Goal: Information Seeking & Learning: Find specific fact

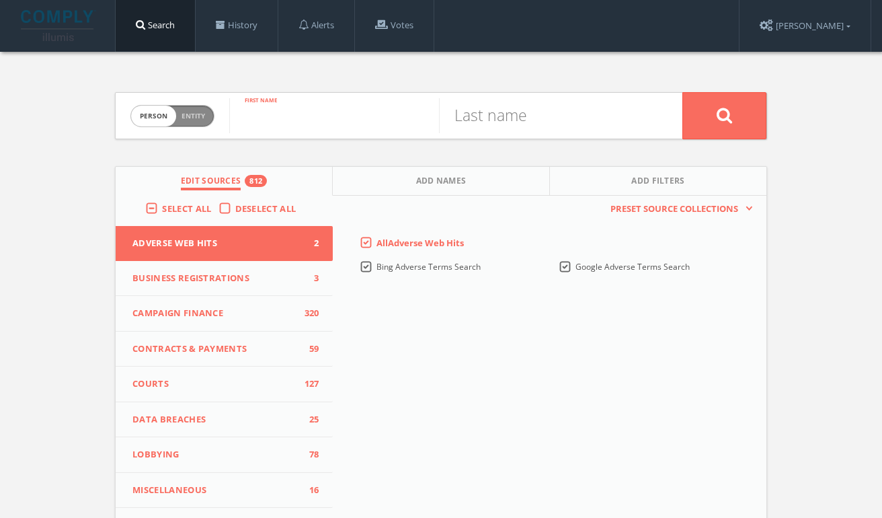
click at [319, 124] on input "text" at bounding box center [334, 115] width 210 height 35
type input "zohran"
click at [500, 116] on input "text" at bounding box center [544, 115] width 210 height 35
type input "mamdani"
click at [682, 92] on button at bounding box center [724, 115] width 84 height 47
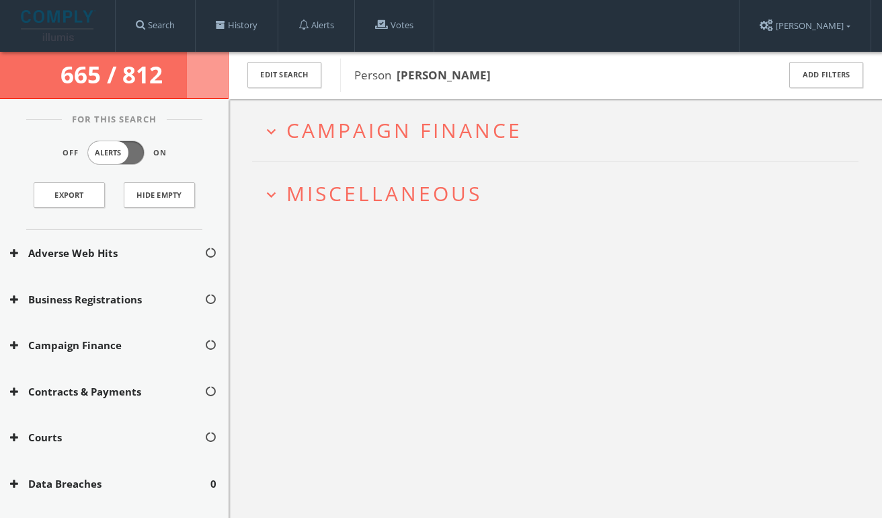
click at [308, 128] on span "Campaign Finance" at bounding box center [404, 130] width 236 height 28
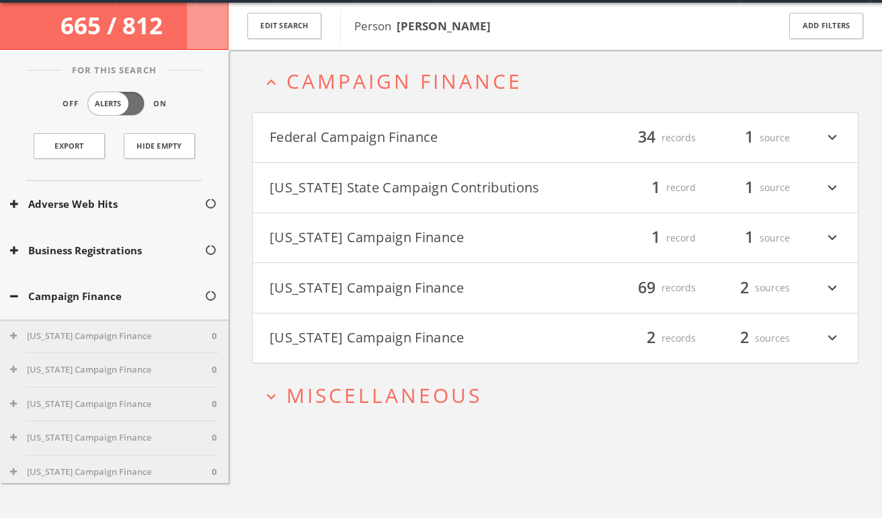
scroll to position [52, 0]
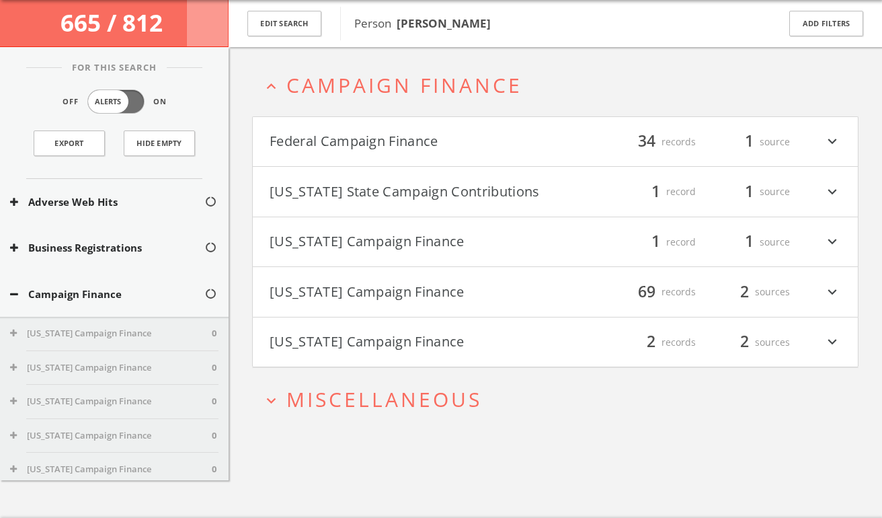
click at [426, 243] on button "[US_STATE] Campaign Finance" at bounding box center [413, 242] width 286 height 23
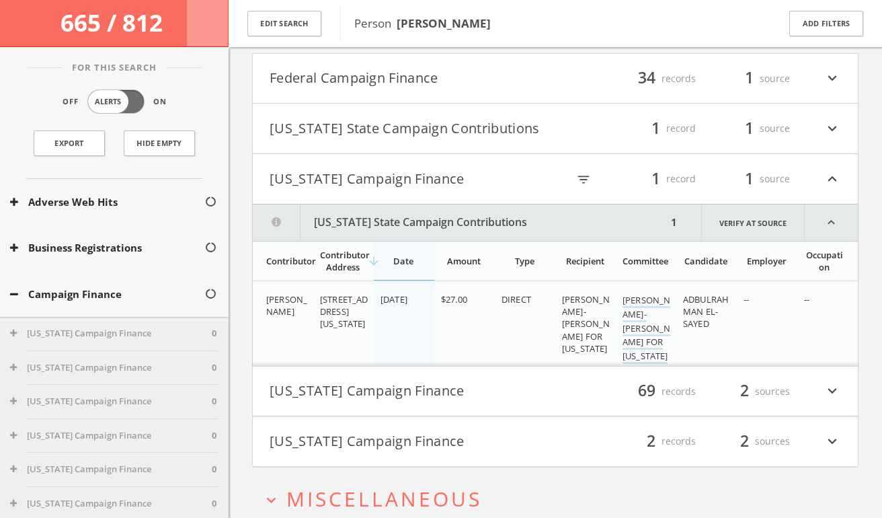
scroll to position [124, 0]
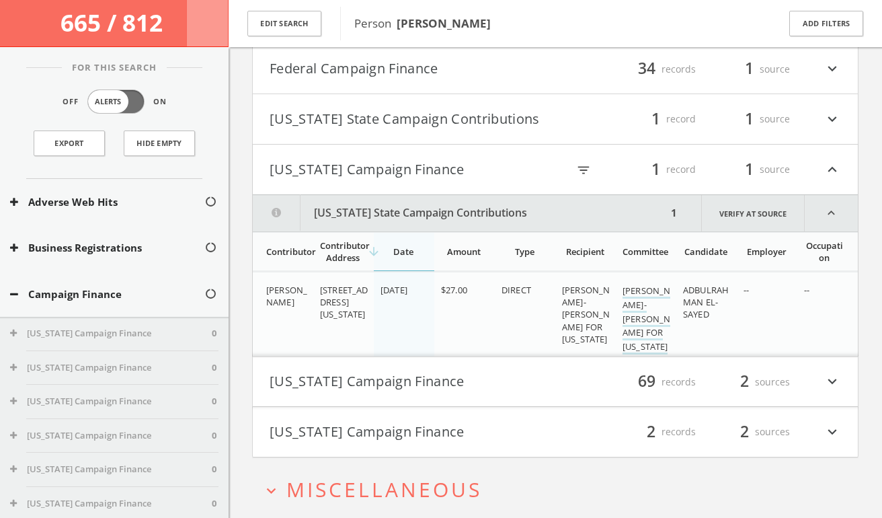
click at [435, 202] on button "[US_STATE] State Campaign Contributions" at bounding box center [460, 213] width 414 height 36
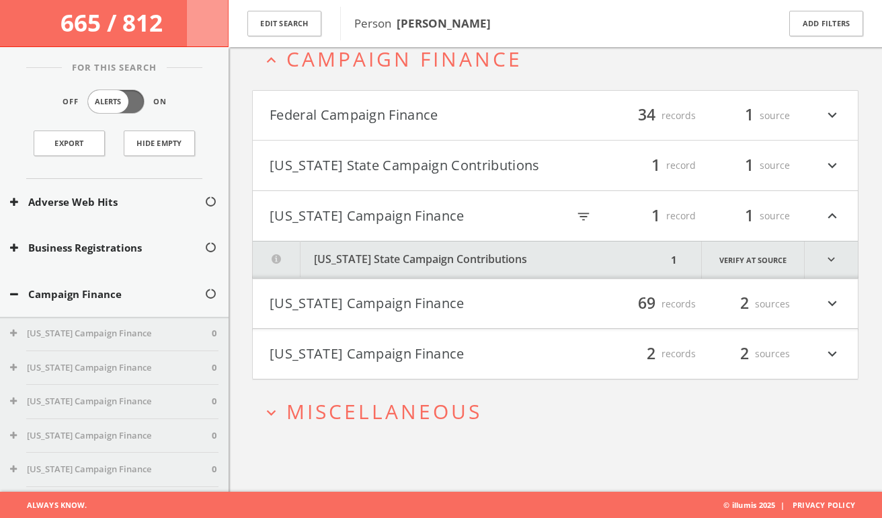
scroll to position [0, 0]
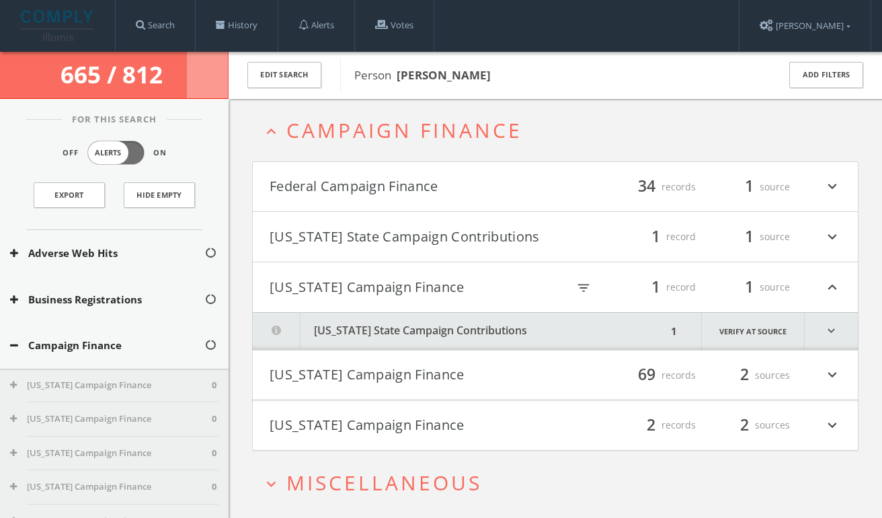
click at [388, 339] on button "[US_STATE] State Campaign Contributions" at bounding box center [460, 331] width 414 height 37
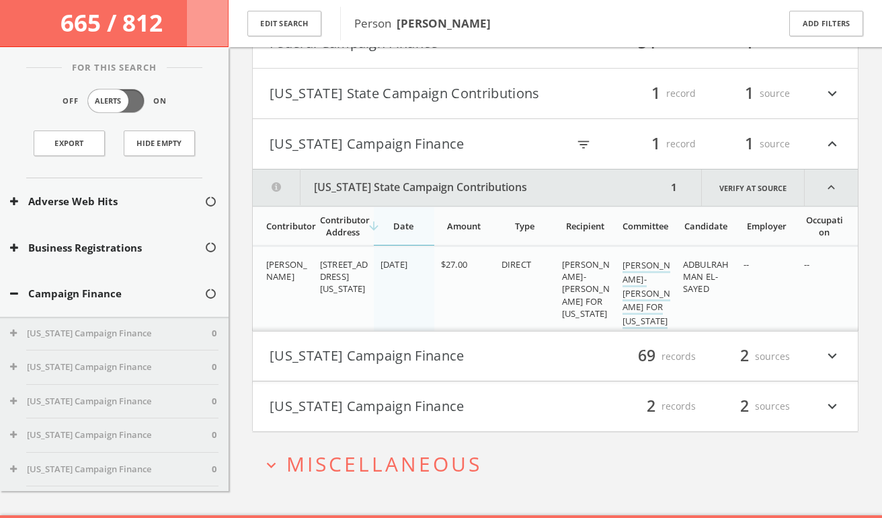
scroll to position [173, 0]
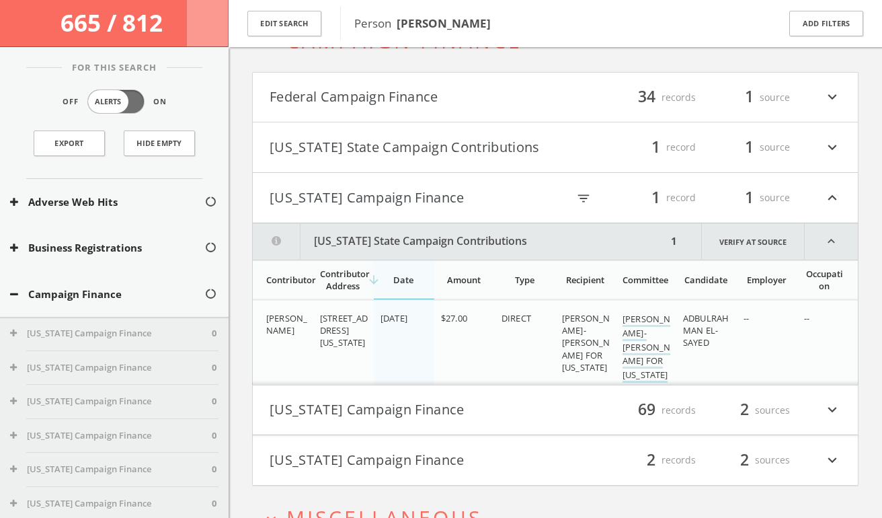
click at [369, 109] on h4 "Federal Campaign Finance filter_list 34 records 1 source expand_more" at bounding box center [555, 98] width 605 height 50
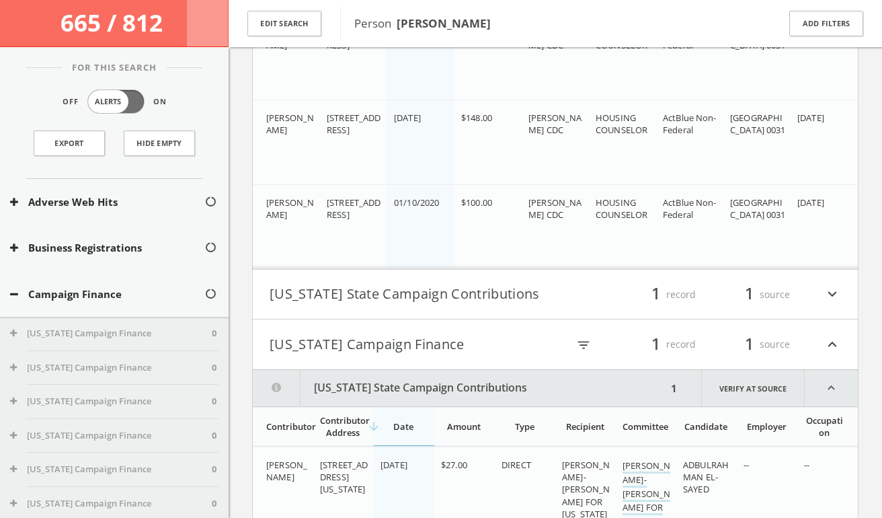
scroll to position [2711, 0]
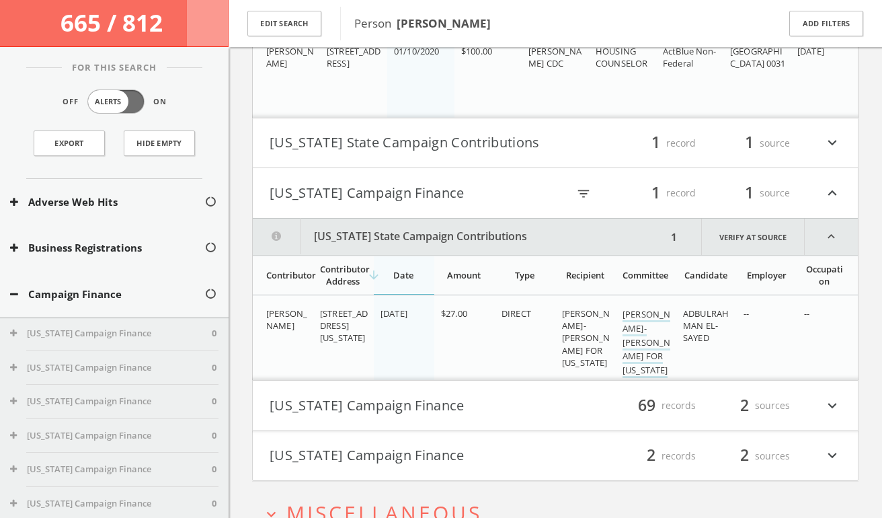
click at [423, 156] on h4 "[US_STATE] State Campaign Contributions filter_list 1 record 1 source expand_mo…" at bounding box center [555, 143] width 605 height 50
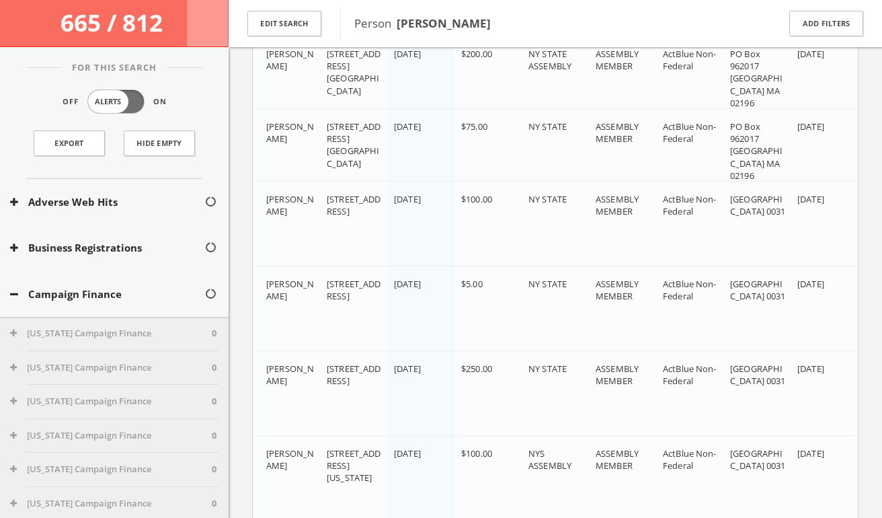
scroll to position [0, 0]
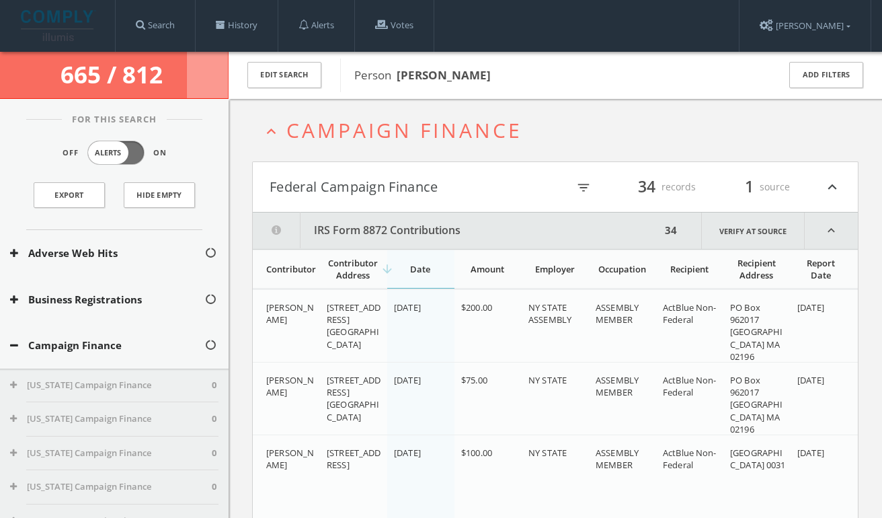
click at [522, 172] on h4 "Federal Campaign Finance filter_list 34 records 1 source expand_less" at bounding box center [555, 187] width 605 height 50
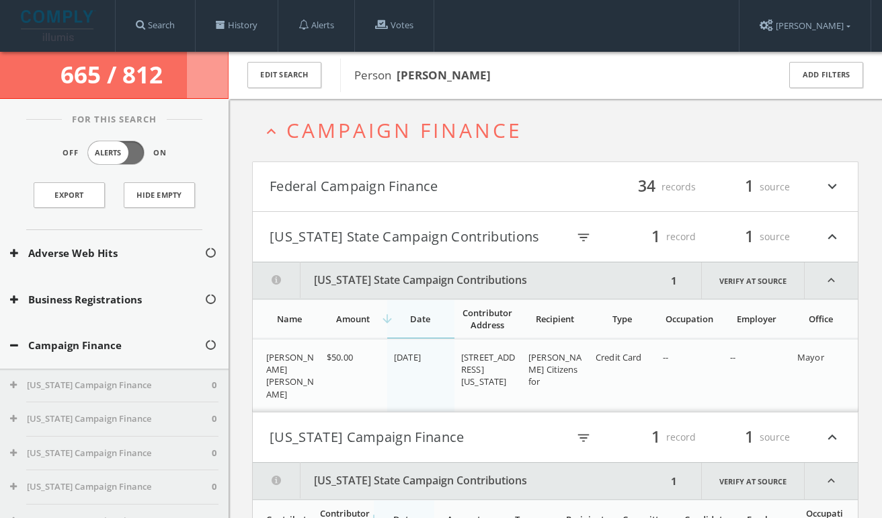
click at [469, 229] on button "[US_STATE] State Campaign Contributions" at bounding box center [413, 236] width 286 height 23
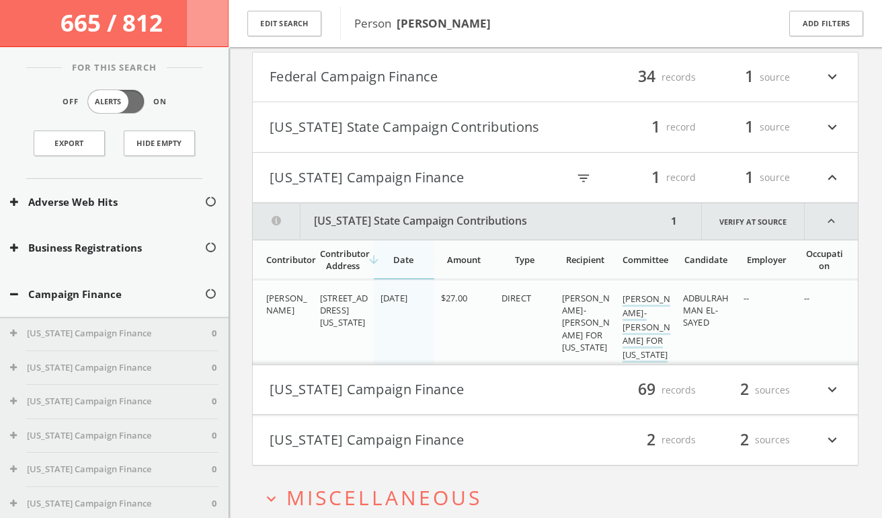
click at [420, 235] on button "[US_STATE] State Campaign Contributions" at bounding box center [460, 221] width 414 height 36
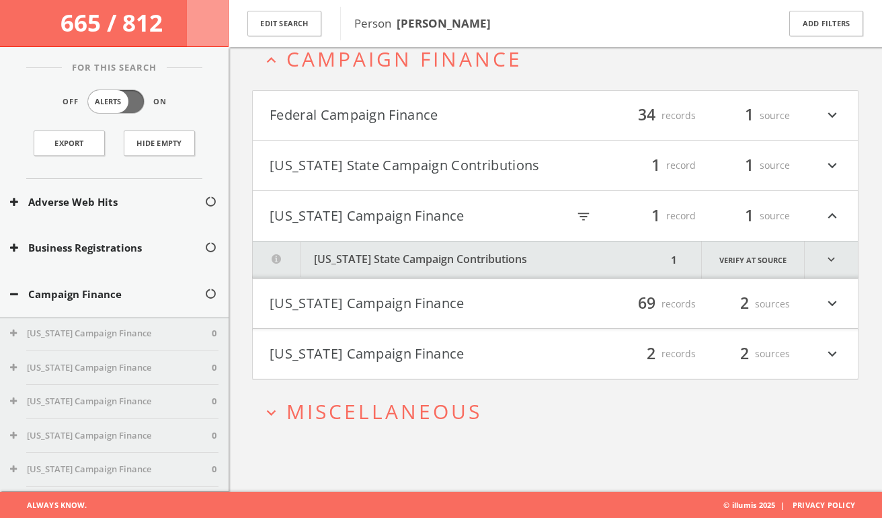
click at [443, 291] on h4 "[US_STATE] Campaign Finance filter_list 69 records 2 sources expand_more" at bounding box center [555, 304] width 605 height 50
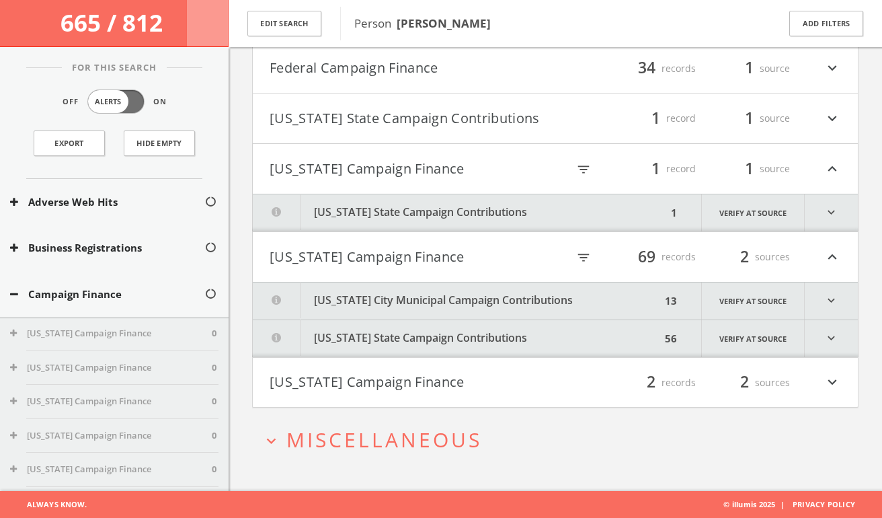
click at [440, 360] on h4 "[US_STATE] Campaign Finance filter_list 2 records 2 sources expand_more" at bounding box center [555, 383] width 605 height 50
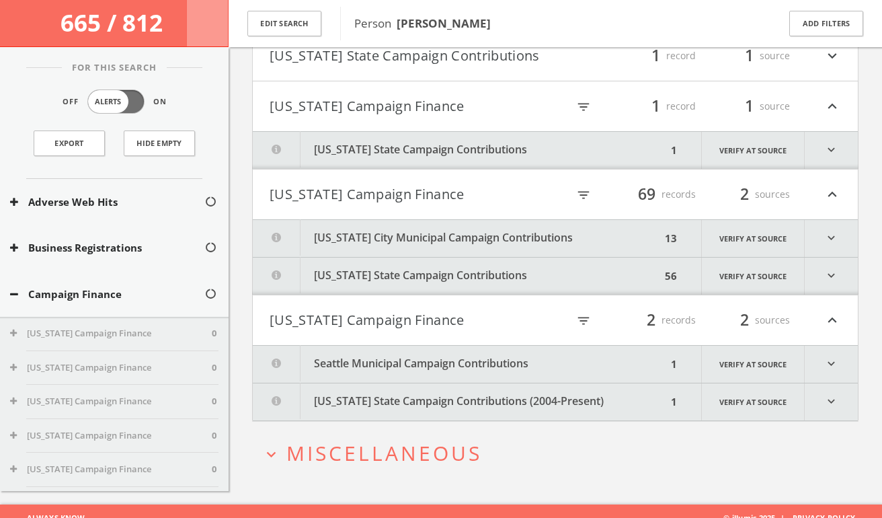
scroll to position [200, 0]
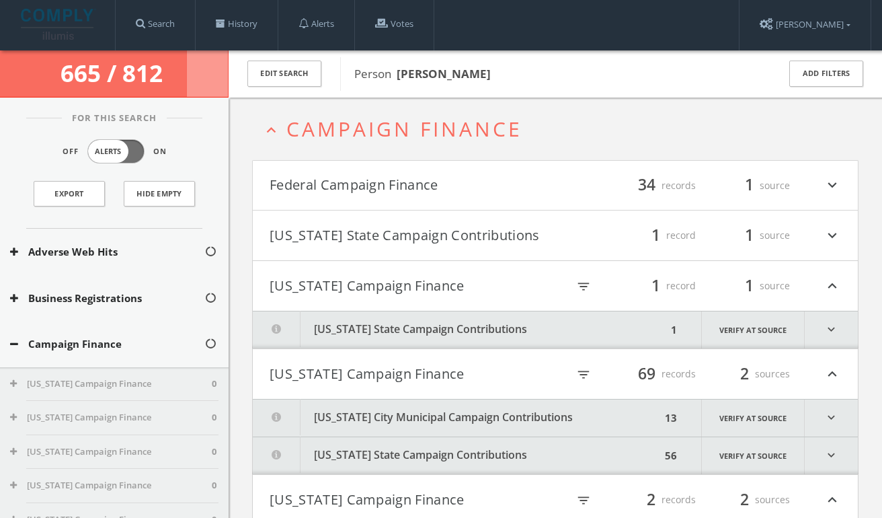
click at [354, 176] on button "Federal Campaign Finance" at bounding box center [413, 185] width 286 height 23
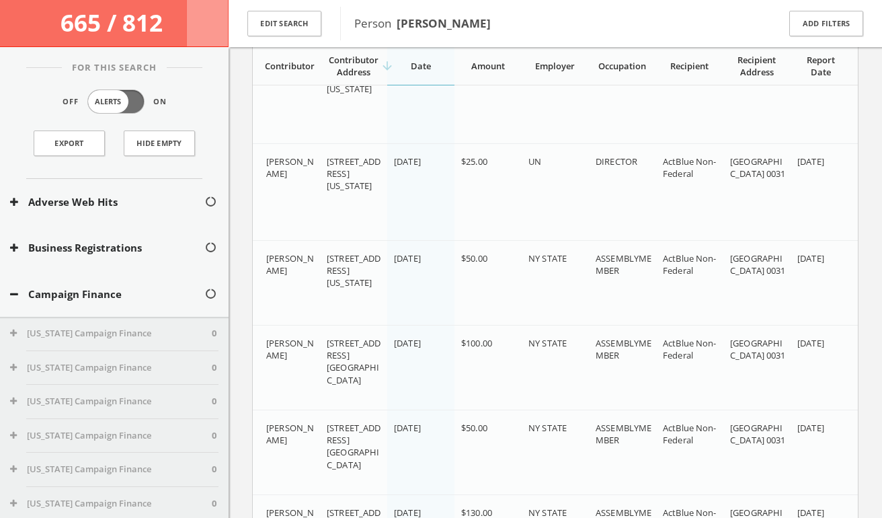
scroll to position [850, 0]
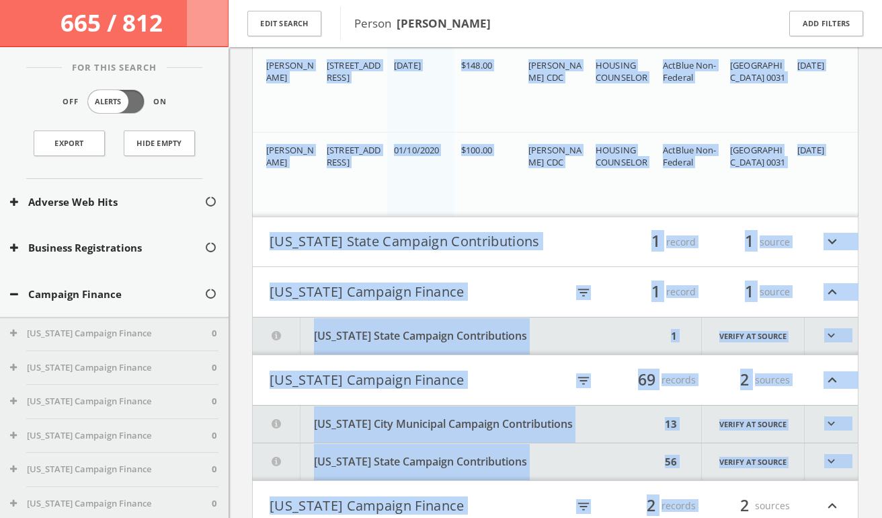
drag, startPoint x: 255, startPoint y: 276, endPoint x: 798, endPoint y: 522, distance: 597.1
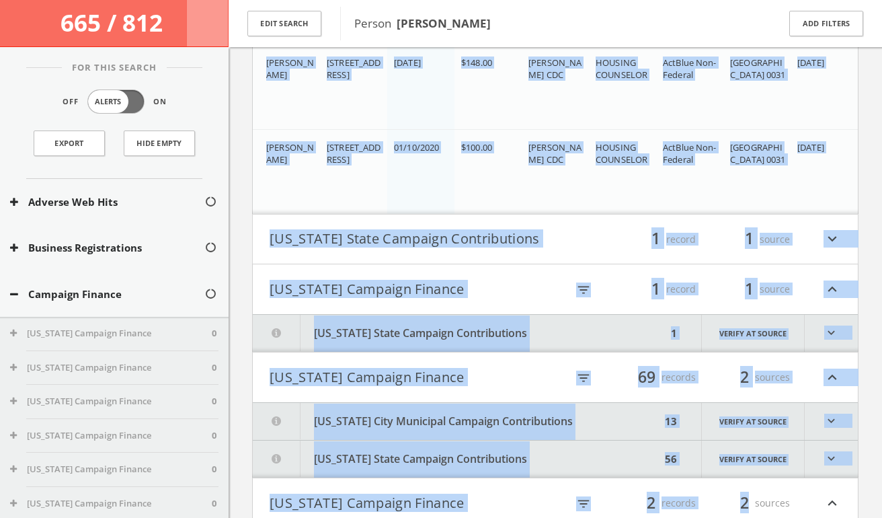
click at [133, 295] on button "Campaign Finance" at bounding box center [107, 293] width 194 height 15
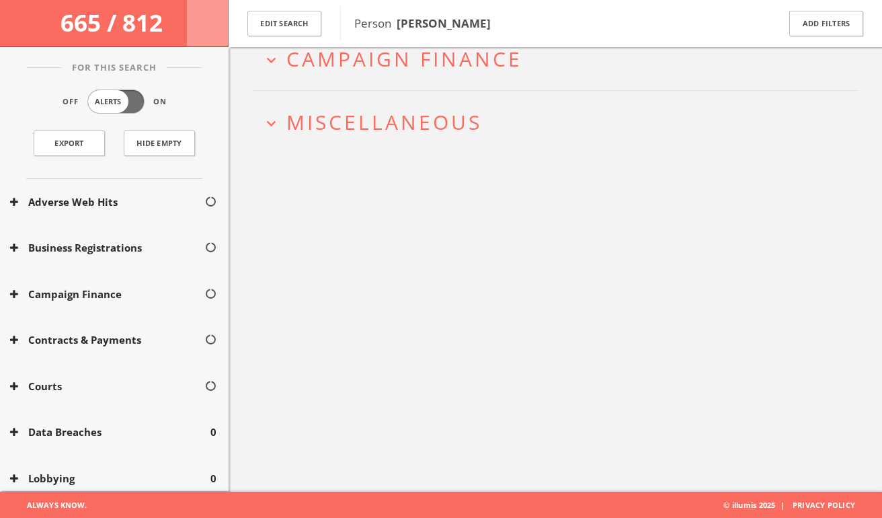
click at [133, 295] on button "Campaign Finance" at bounding box center [107, 293] width 194 height 15
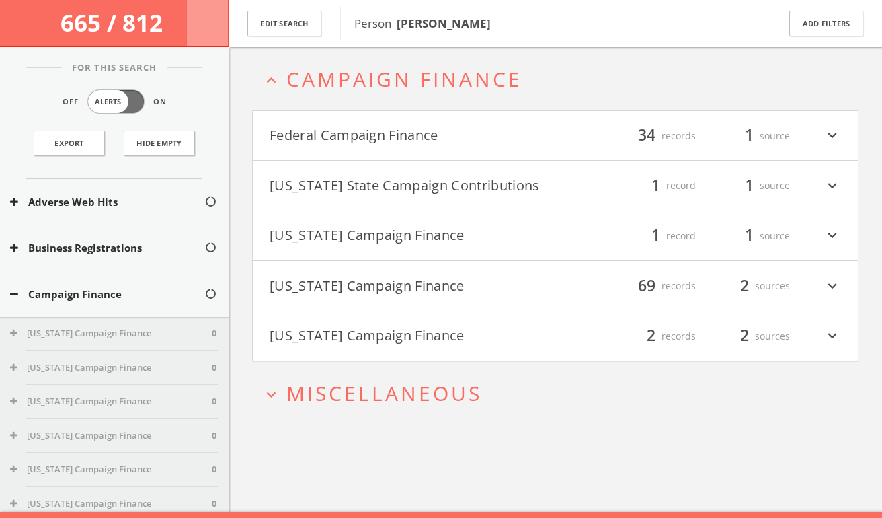
scroll to position [53, 0]
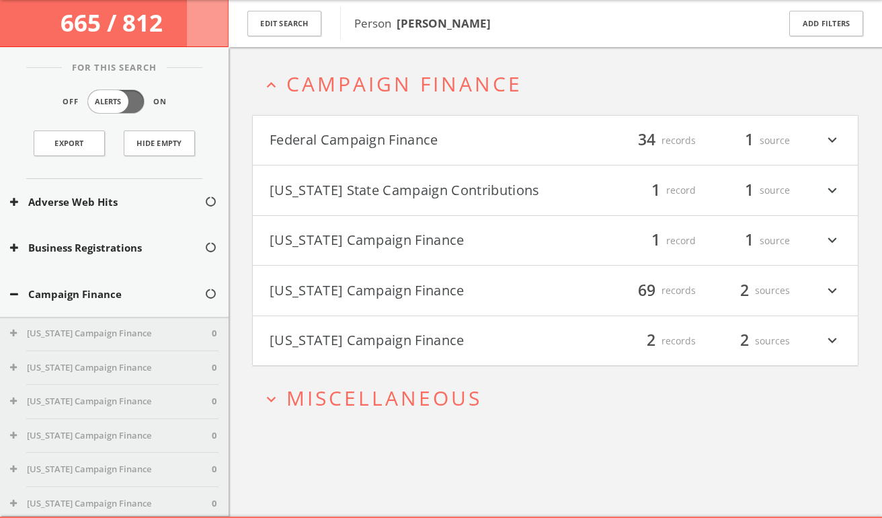
click at [63, 305] on div "Campaign Finance" at bounding box center [114, 294] width 229 height 46
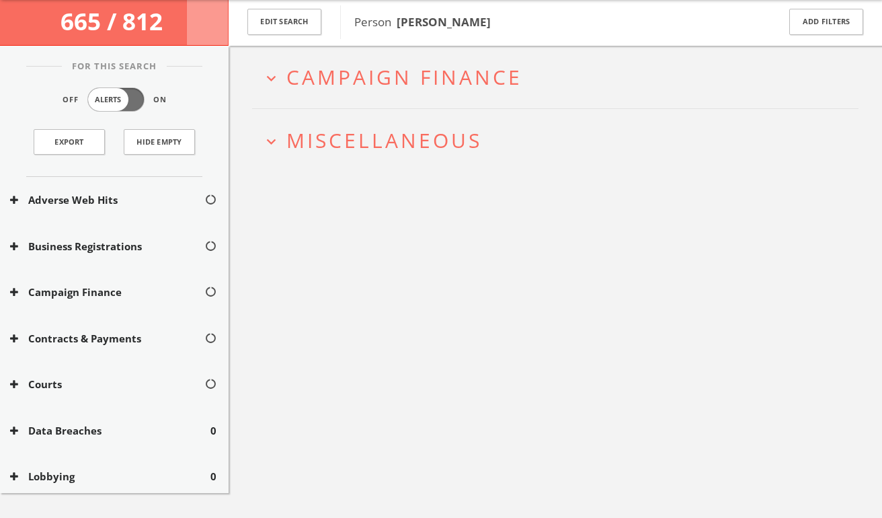
scroll to position [0, 0]
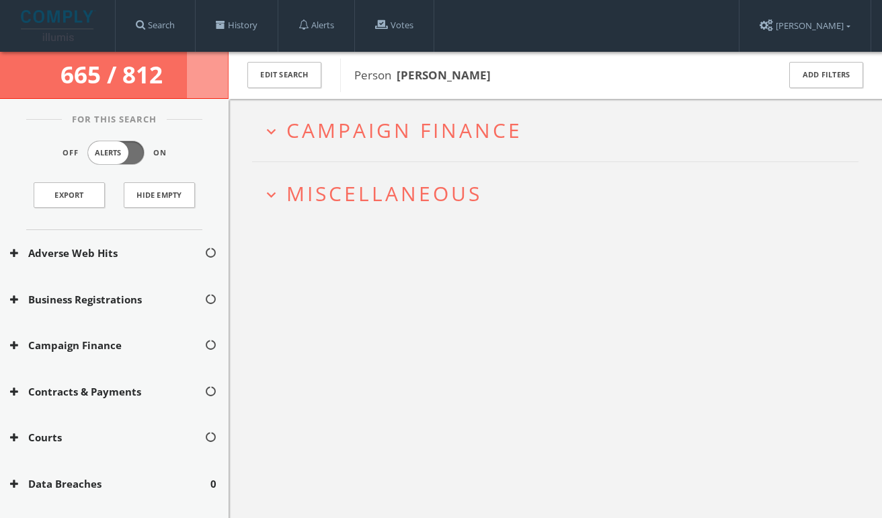
click at [339, 221] on h2 "expand_more Miscellaneous" at bounding box center [555, 193] width 606 height 63
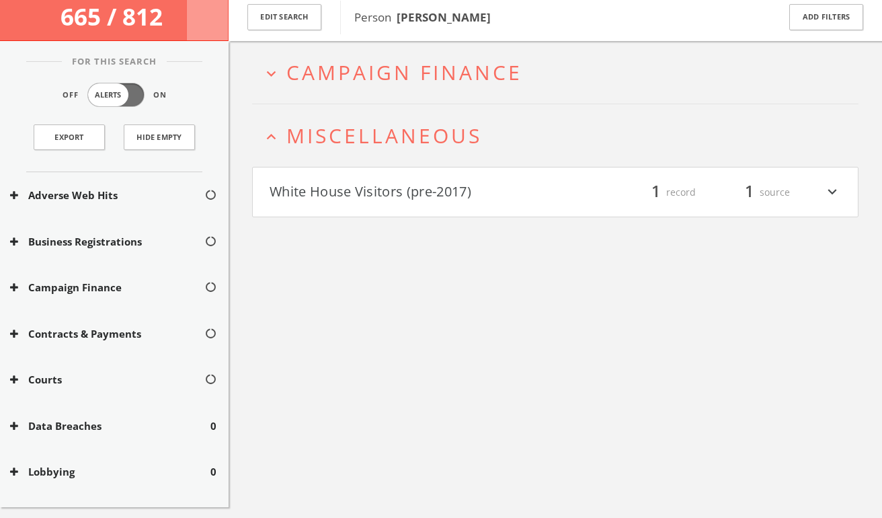
click at [327, 207] on h4 "White House Visitors (pre-2017) filter_list 1 record 1 source expand_more" at bounding box center [555, 192] width 605 height 50
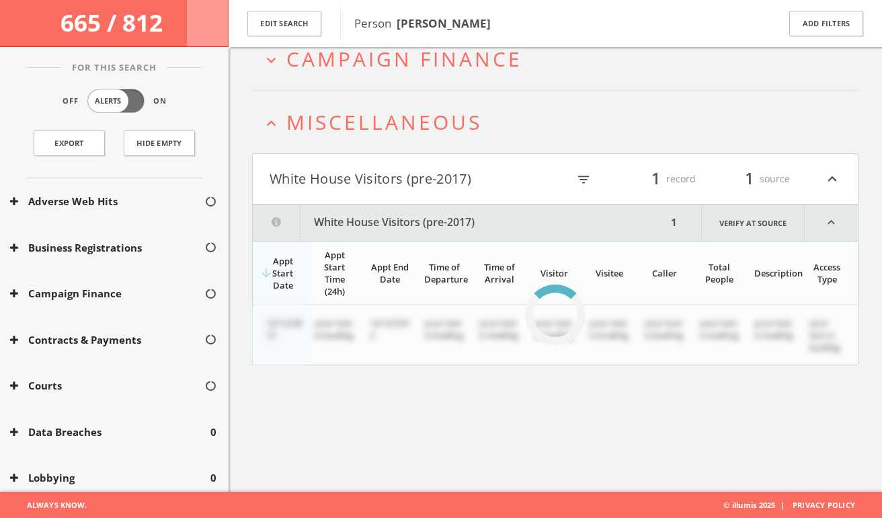
scroll to position [78, 0]
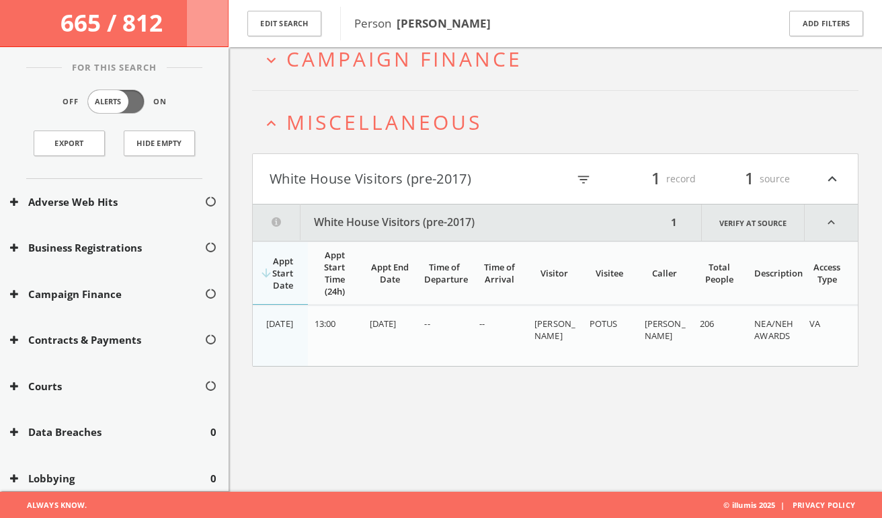
click at [452, 186] on button "White House Visitors (pre-2017)" at bounding box center [413, 178] width 286 height 23
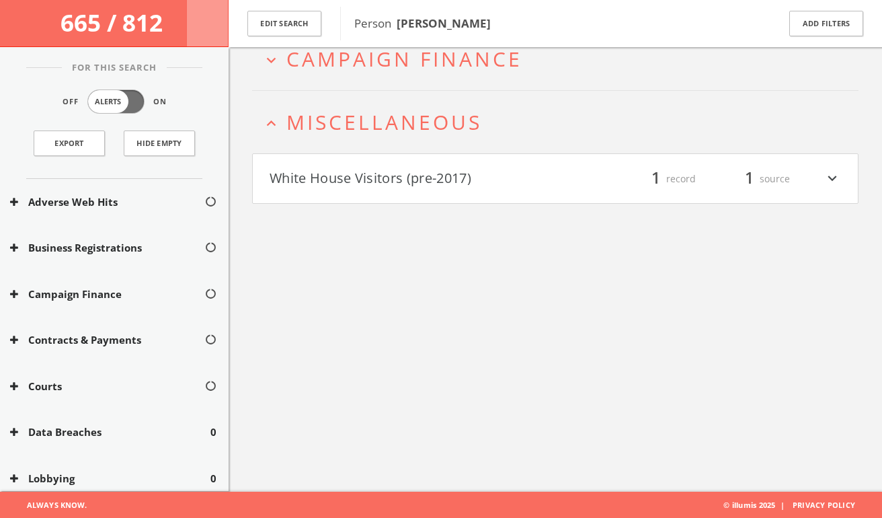
scroll to position [0, 0]
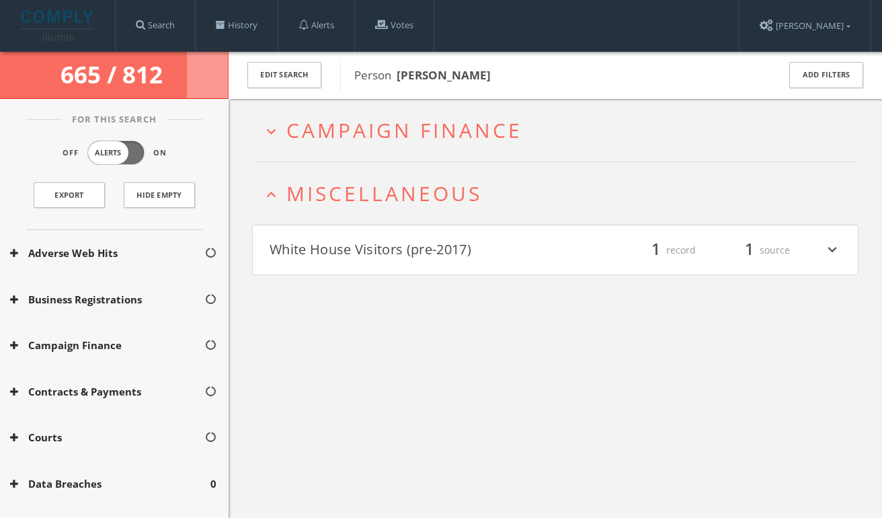
click at [368, 139] on span "Campaign Finance" at bounding box center [404, 130] width 236 height 28
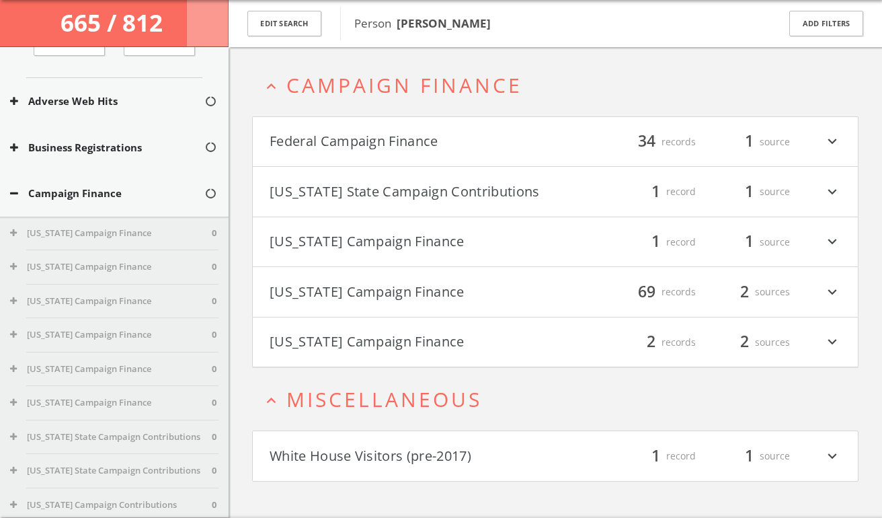
scroll to position [97, 0]
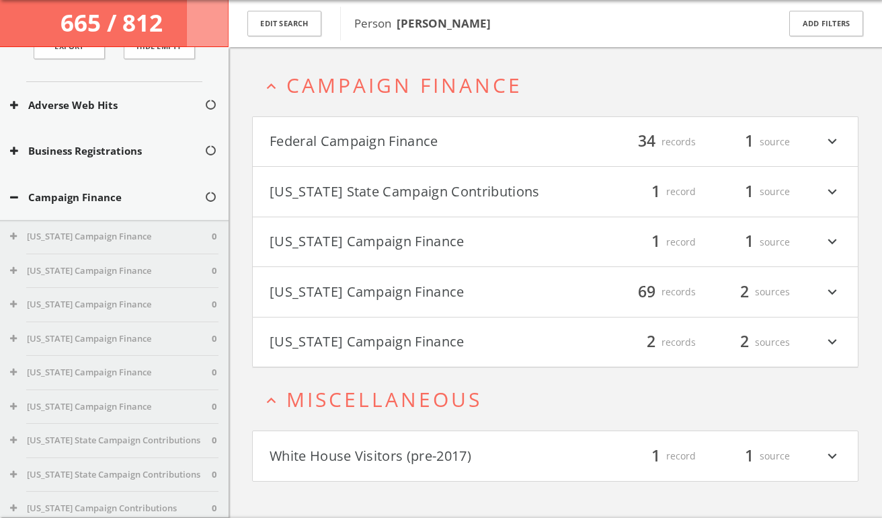
click at [113, 213] on div "Campaign Finance" at bounding box center [114, 197] width 229 height 46
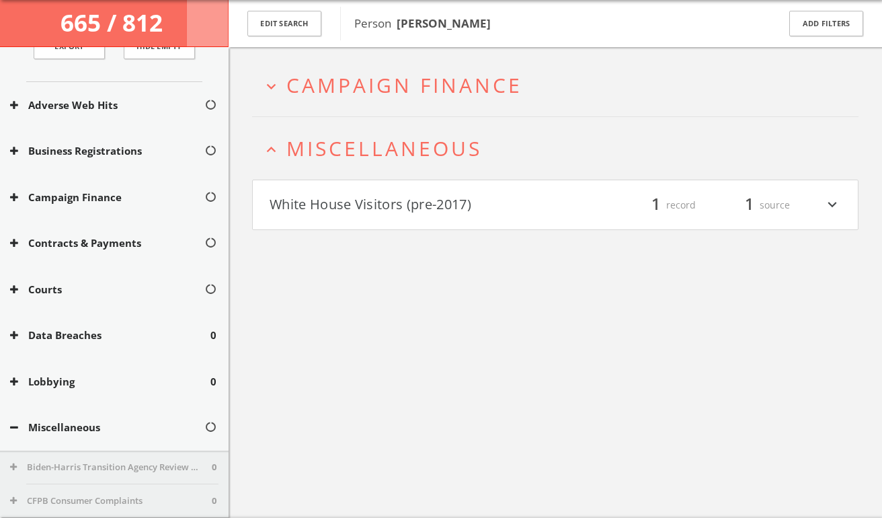
click at [113, 213] on div "Campaign Finance" at bounding box center [114, 197] width 229 height 46
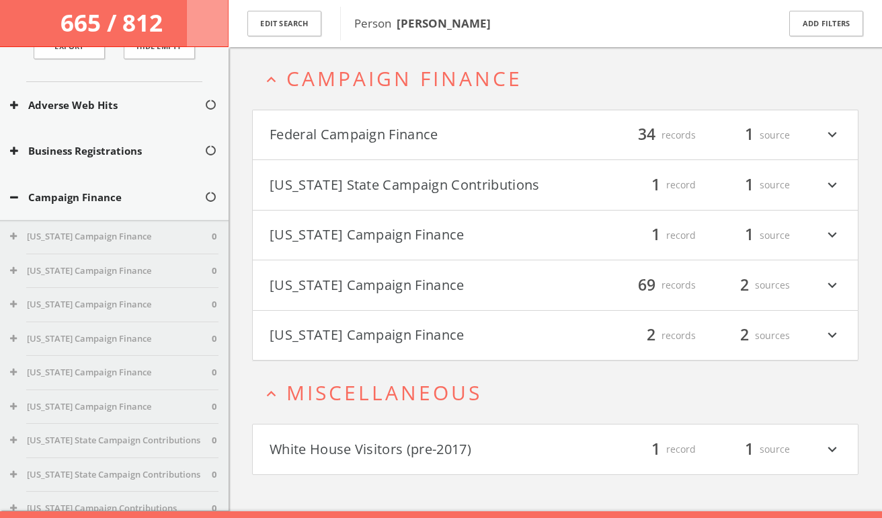
click at [339, 185] on button "[US_STATE] State Campaign Contributions" at bounding box center [413, 184] width 286 height 23
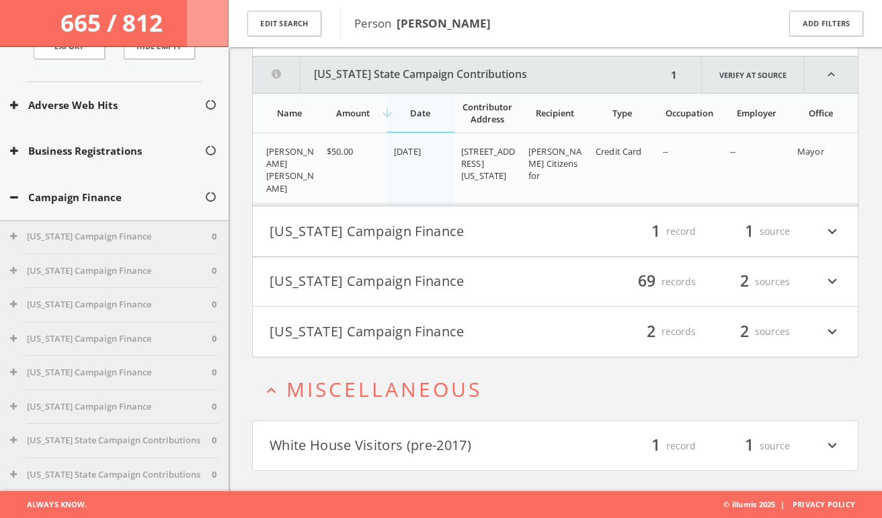
scroll to position [165, 0]
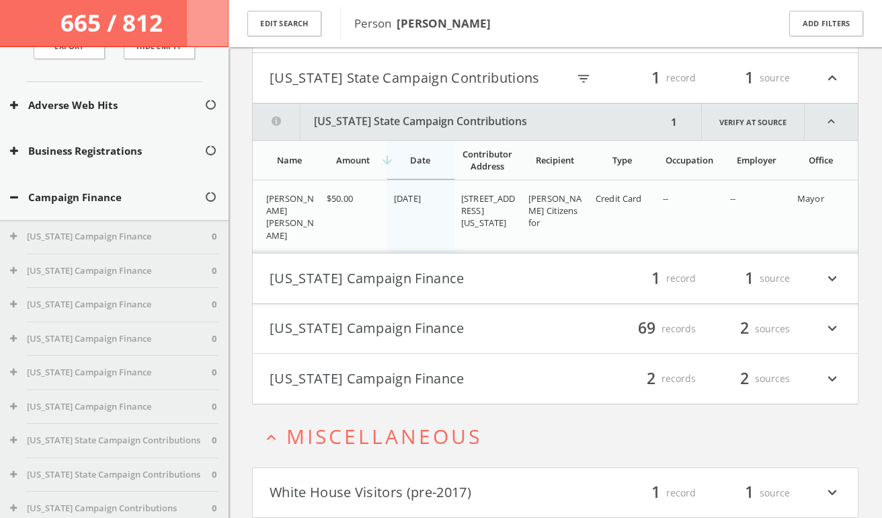
click at [441, 282] on button "[US_STATE] Campaign Finance" at bounding box center [413, 278] width 286 height 23
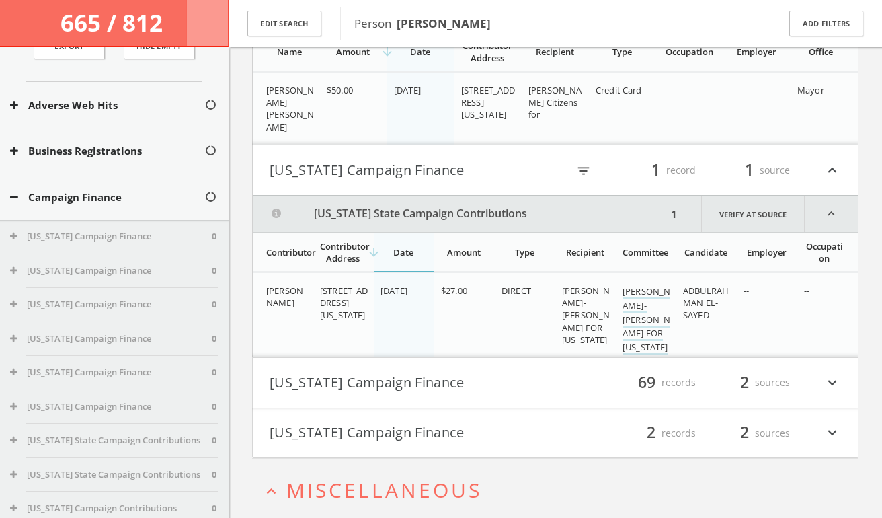
scroll to position [190, 0]
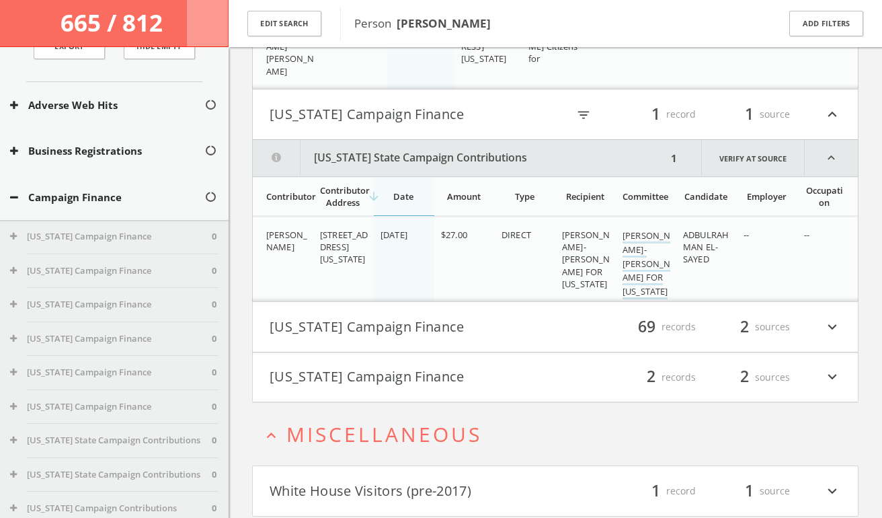
click at [437, 314] on h4 "[US_STATE] Campaign Finance filter_list 69 records 2 sources expand_more" at bounding box center [555, 327] width 605 height 50
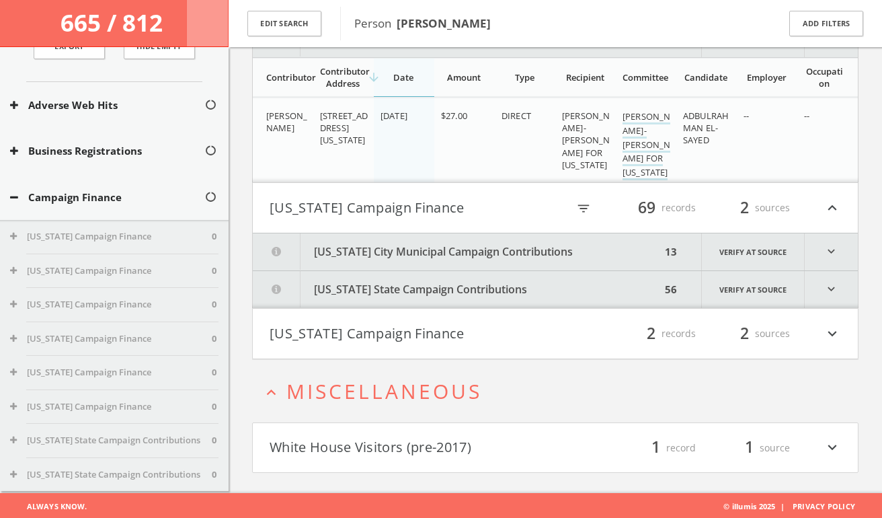
scroll to position [450, 0]
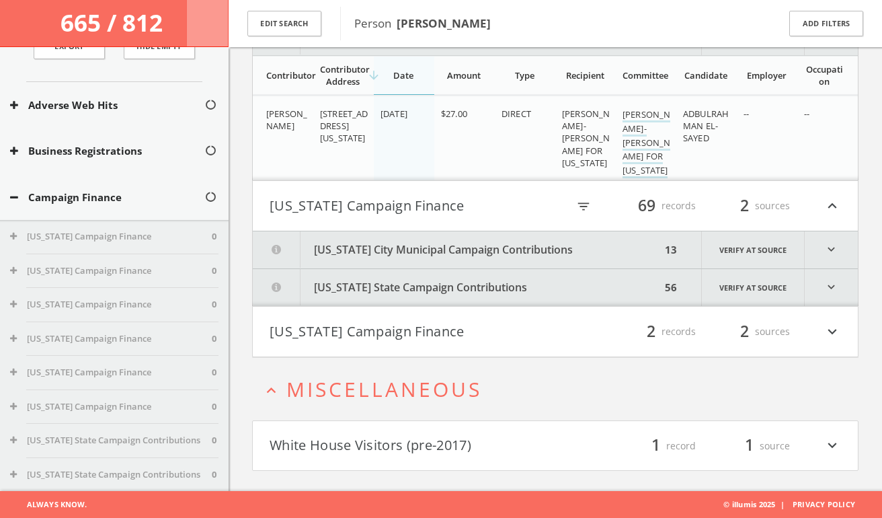
click at [430, 324] on button "[US_STATE] Campaign Finance" at bounding box center [413, 331] width 286 height 23
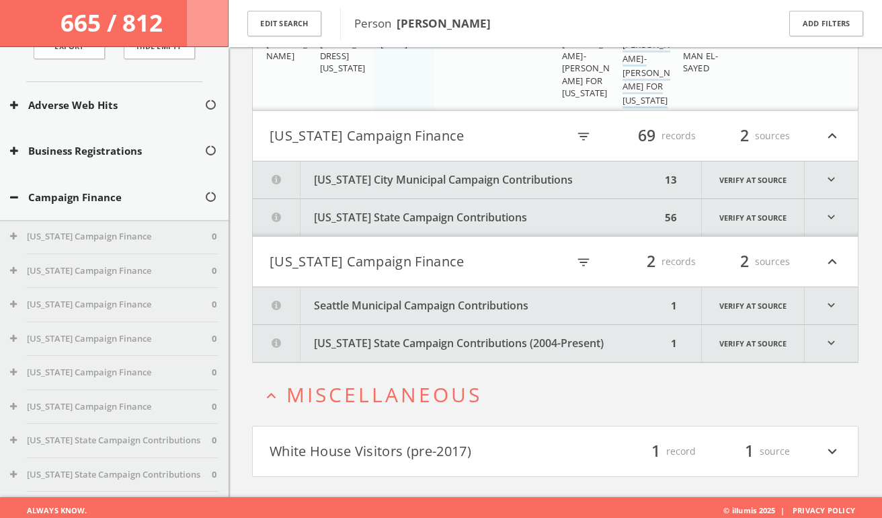
scroll to position [526, 0]
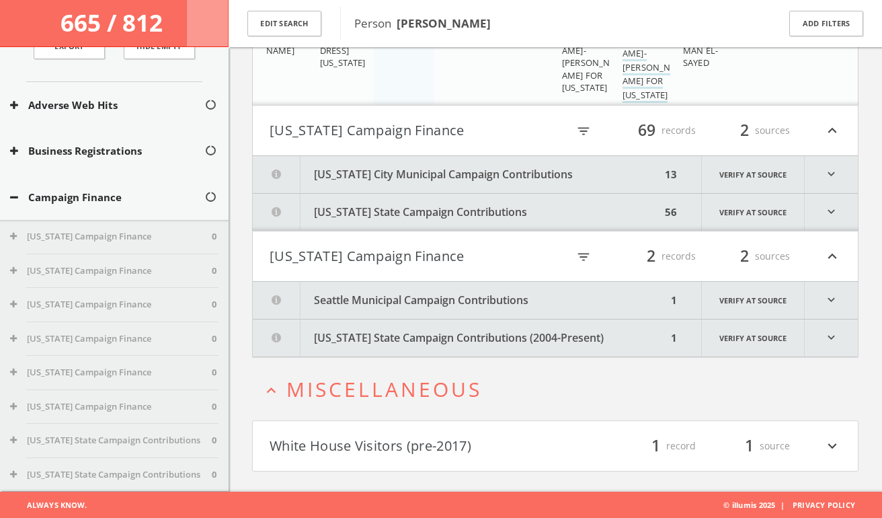
click at [435, 303] on button "Seattle Municipal Campaign Contributions" at bounding box center [460, 300] width 414 height 37
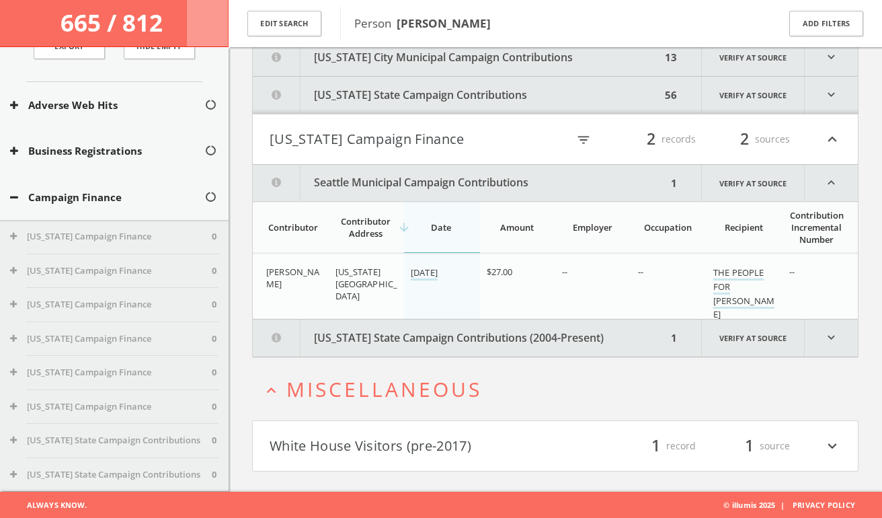
click at [416, 330] on button "[US_STATE] State Campaign Contributions (2004-Present)" at bounding box center [460, 337] width 414 height 37
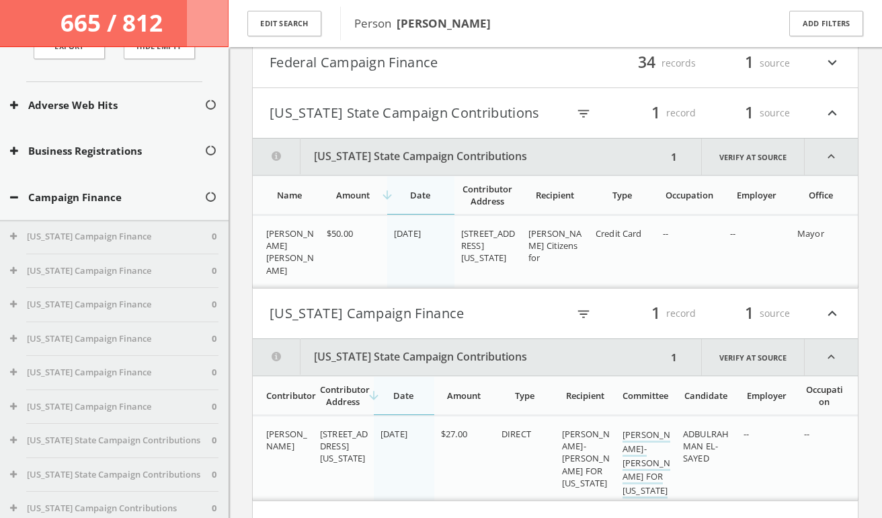
scroll to position [0, 0]
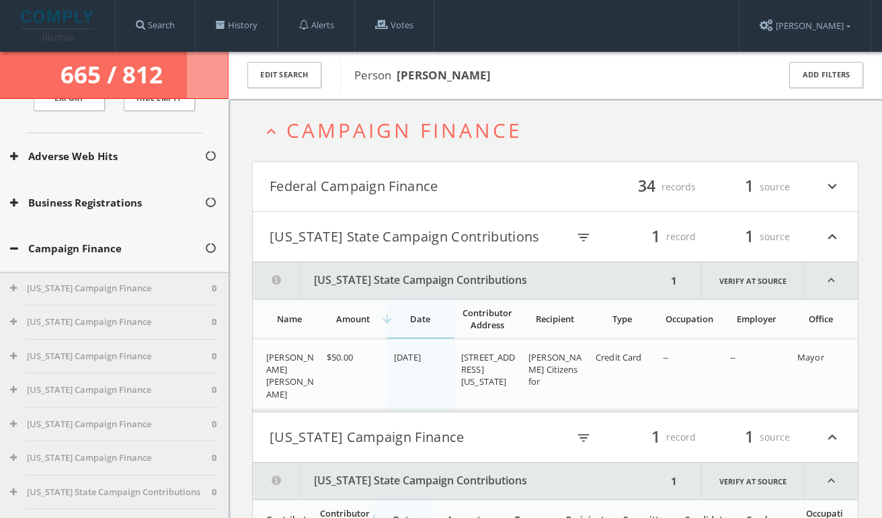
click at [336, 232] on button "[US_STATE] State Campaign Contributions" at bounding box center [413, 236] width 286 height 23
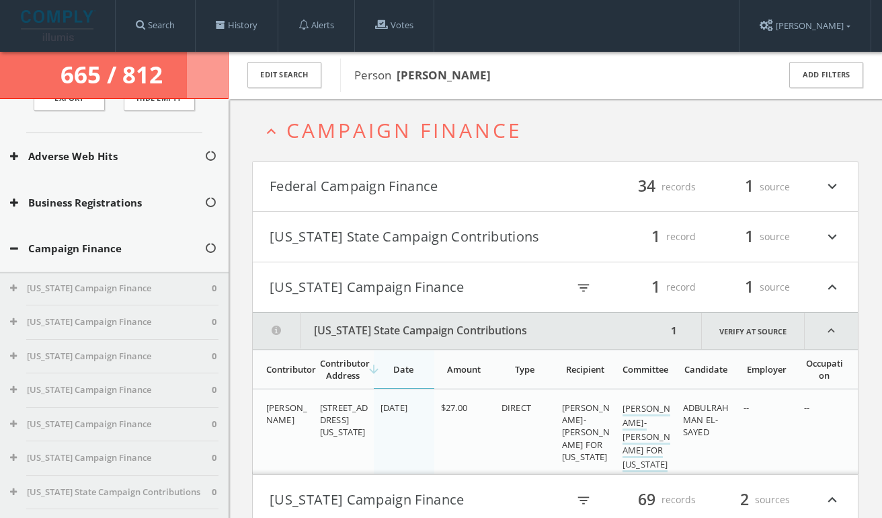
click at [386, 294] on button "[US_STATE] Campaign Finance" at bounding box center [413, 287] width 286 height 23
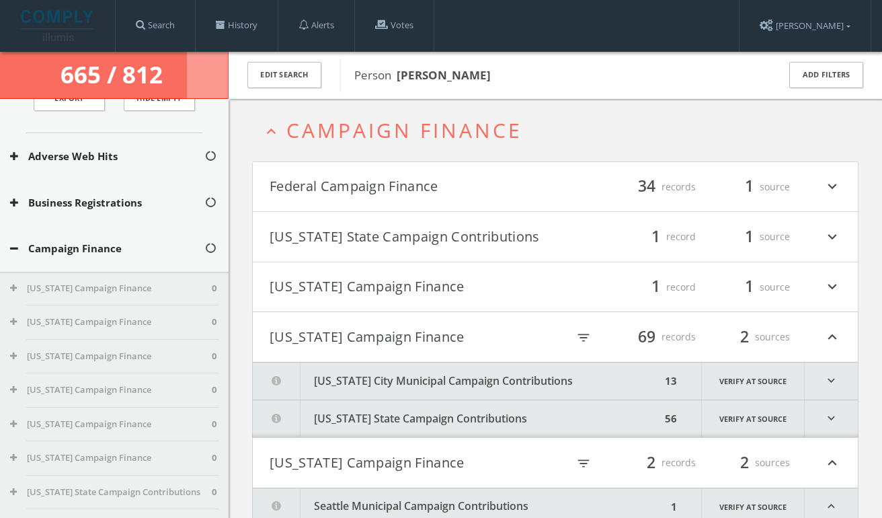
click at [363, 333] on button "[US_STATE] Campaign Finance" at bounding box center [413, 336] width 286 height 23
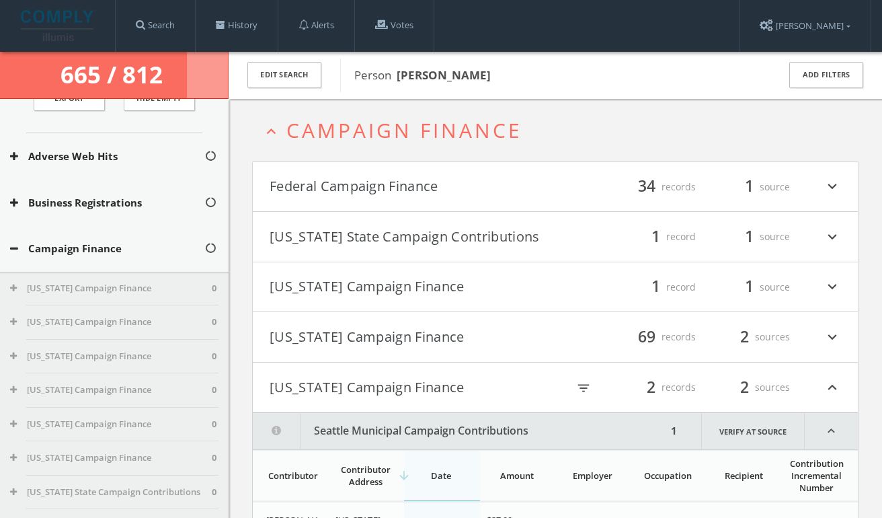
click at [356, 376] on button "[US_STATE] Campaign Finance" at bounding box center [413, 387] width 286 height 23
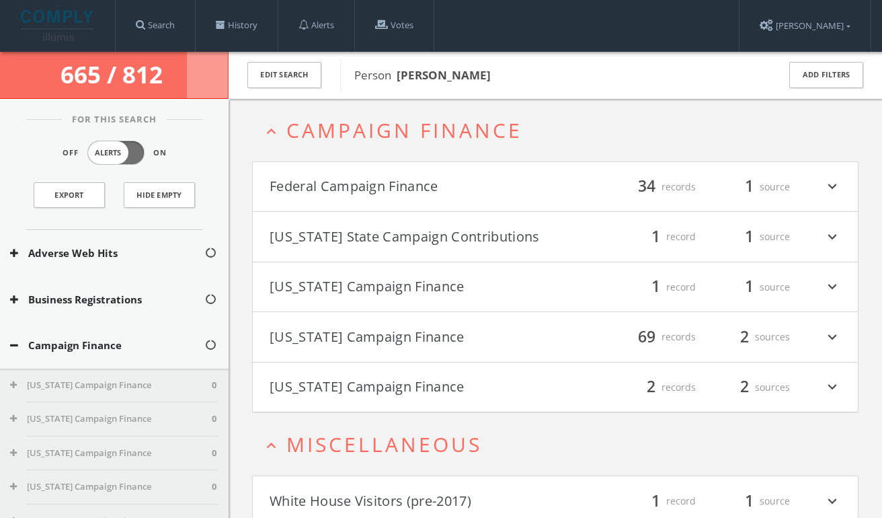
click at [350, 238] on button "[US_STATE] State Campaign Contributions" at bounding box center [413, 236] width 286 height 23
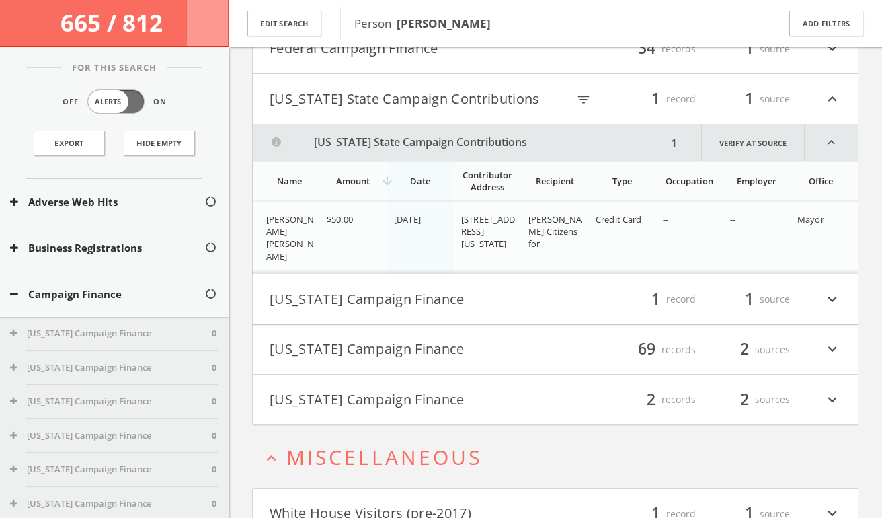
scroll to position [8, 0]
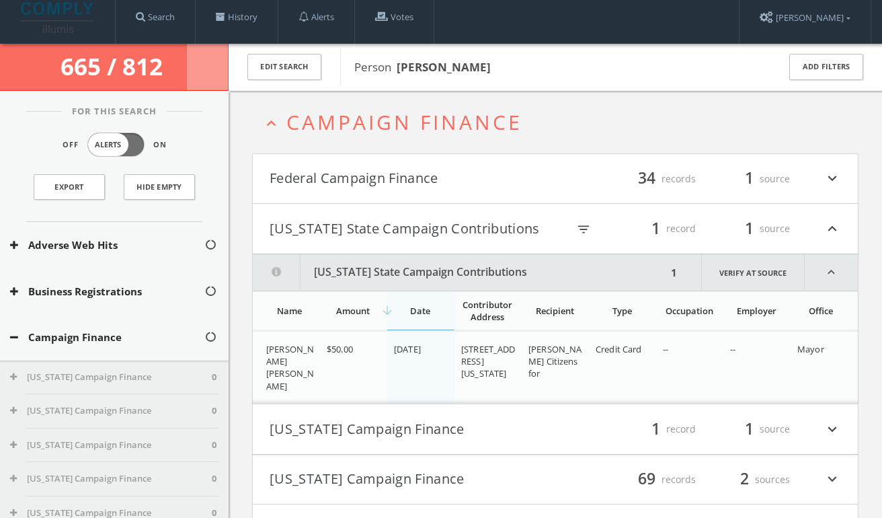
click at [362, 229] on button "[US_STATE] State Campaign Contributions" at bounding box center [413, 228] width 286 height 23
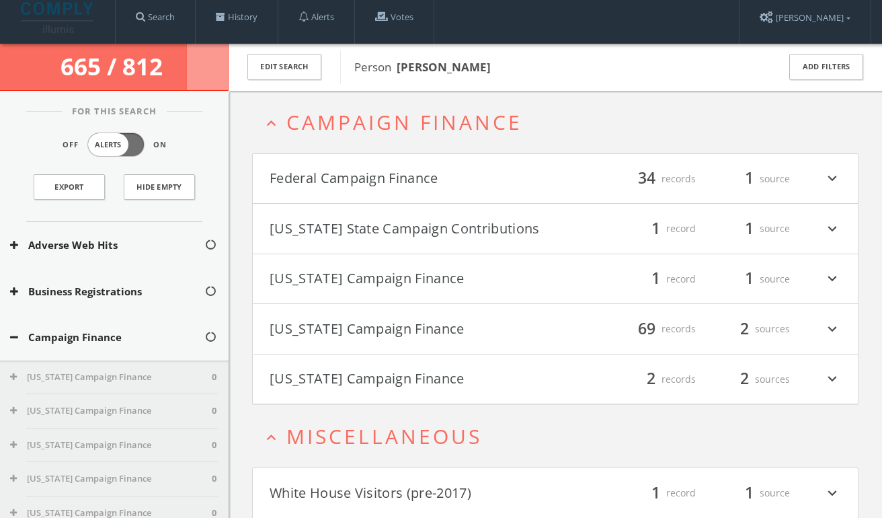
click at [362, 229] on button "[US_STATE] State Campaign Contributions" at bounding box center [413, 228] width 286 height 23
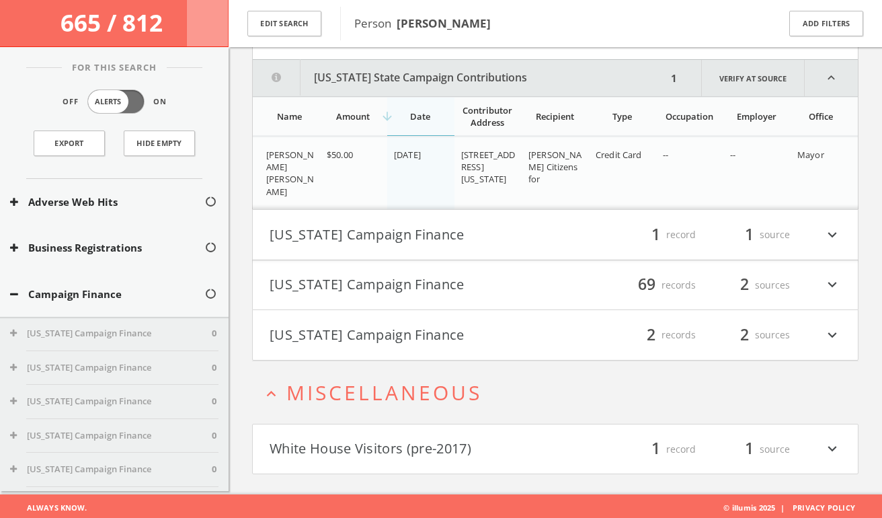
scroll to position [212, 0]
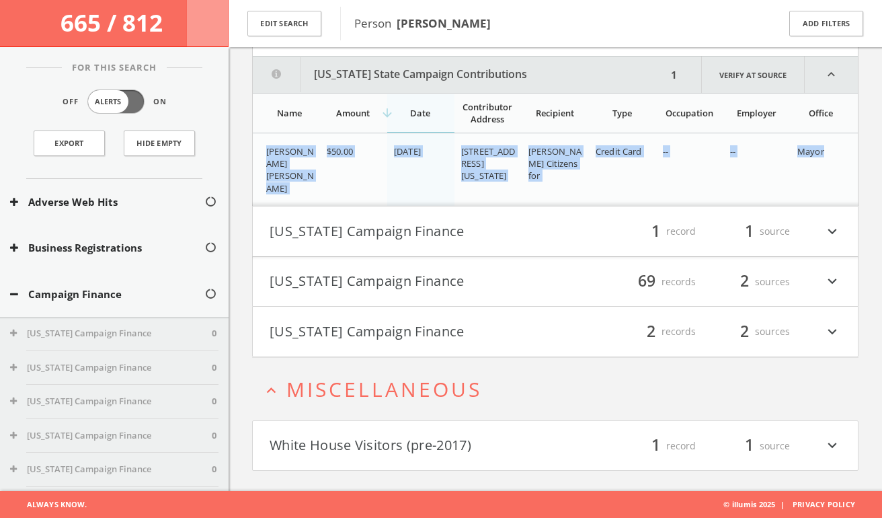
drag, startPoint x: 265, startPoint y: 150, endPoint x: 854, endPoint y: 153, distance: 588.8
click at [854, 153] on tr "[PERSON_NAME] [PERSON_NAME] $50.00 [DATE] [STREET_ADDRESS][US_STATE] Mckesson, …" at bounding box center [555, 170] width 605 height 73
copy tr "[PERSON_NAME] [PERSON_NAME] $50.00 [DATE] [STREET_ADDRESS][US_STATE] Mckesson, …"
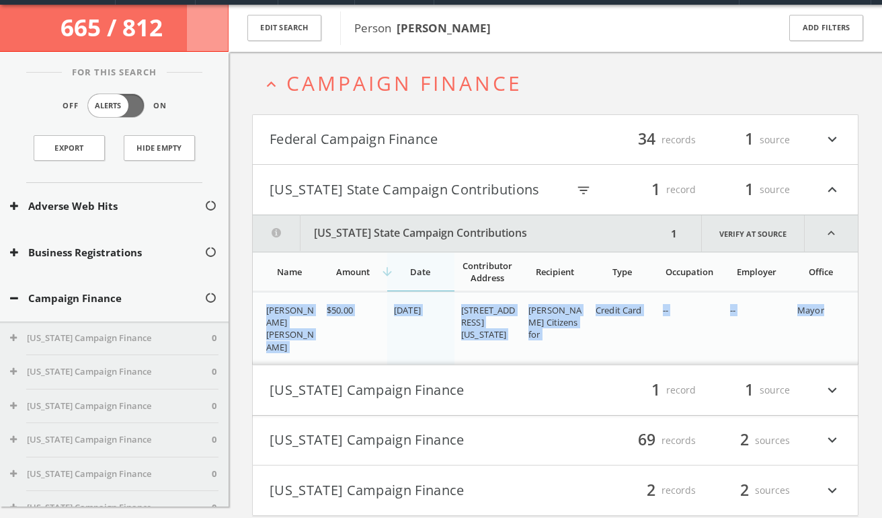
scroll to position [34, 0]
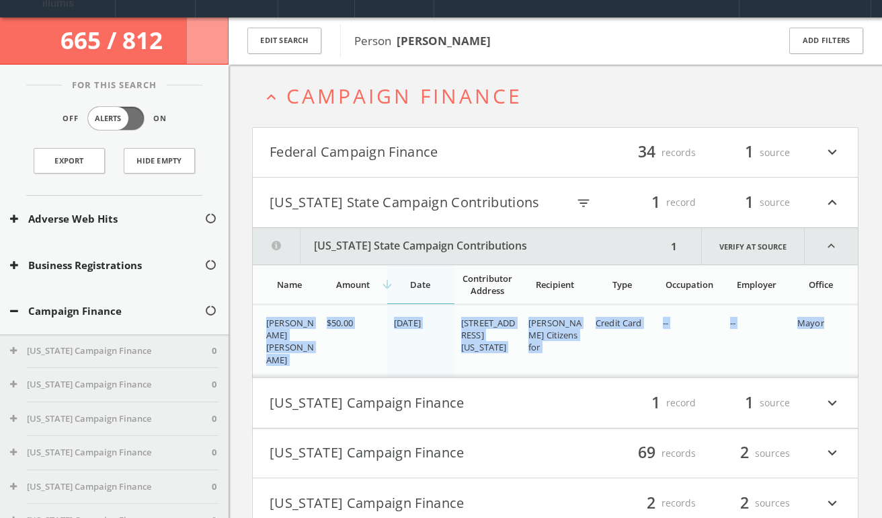
click at [430, 208] on button "[US_STATE] State Campaign Contributions" at bounding box center [413, 202] width 286 height 23
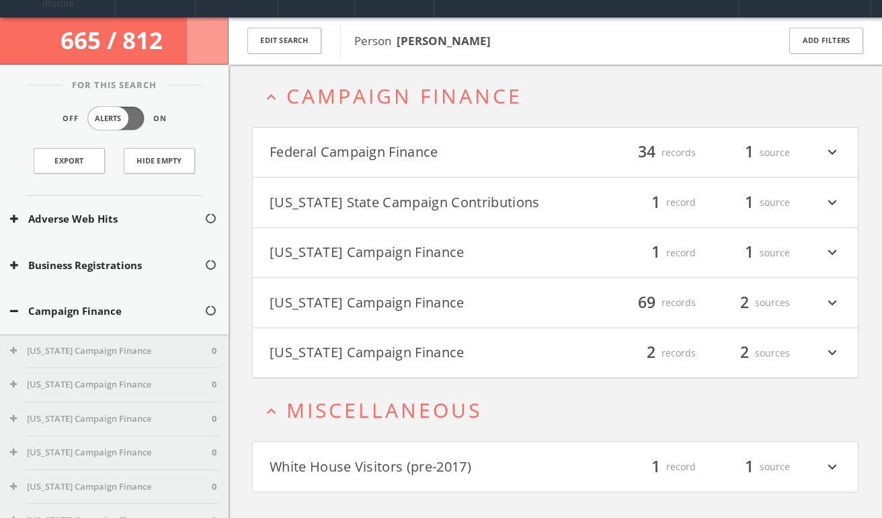
click at [351, 265] on h4 "[US_STATE] Campaign Finance filter_list 1 record 1 source expand_more" at bounding box center [555, 253] width 605 height 50
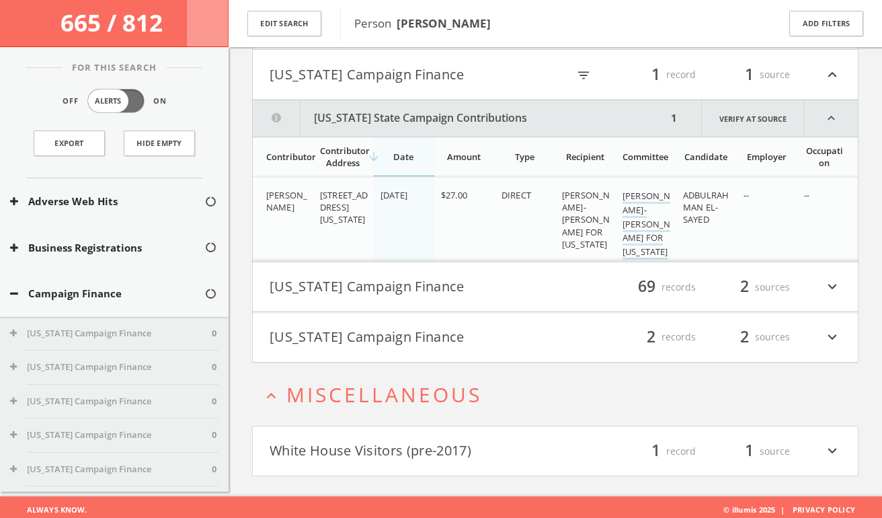
scroll to position [224, 0]
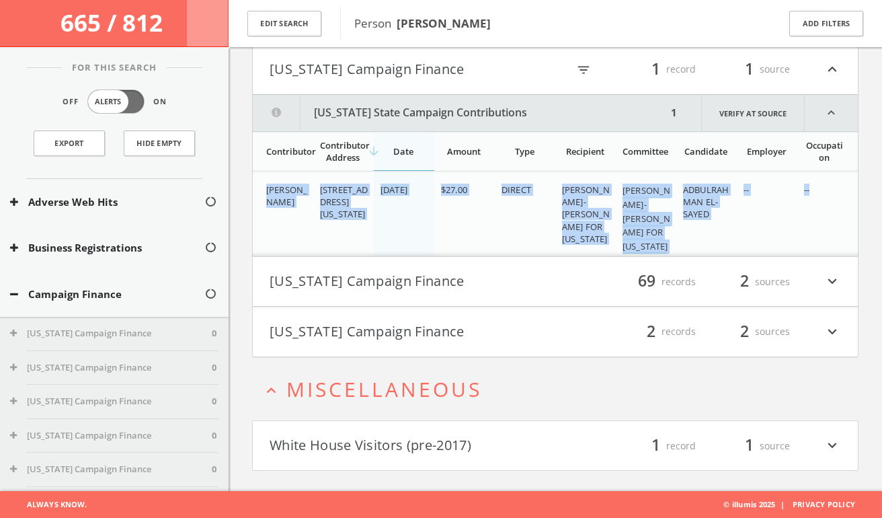
drag, startPoint x: 264, startPoint y: 188, endPoint x: 821, endPoint y: 211, distance: 557.7
click at [821, 211] on tr "[PERSON_NAME] [GEOGRAPHIC_DATA][US_STATE]-6837 [DATE] $27.00 DIRECT [PERSON_NAM…" at bounding box center [555, 217] width 605 height 93
copy tr "[PERSON_NAME] [GEOGRAPHIC_DATA][US_STATE]-6837 [DATE] $27.00 DIRECT [PERSON_NAM…"
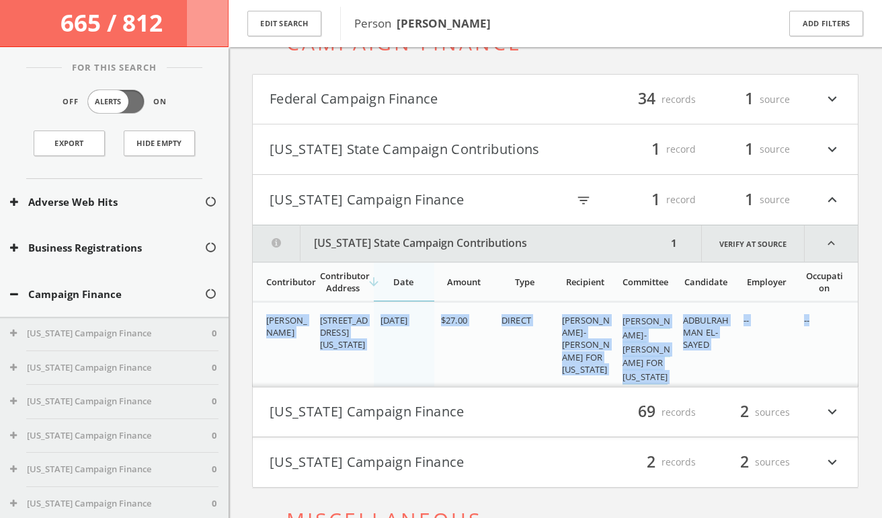
click at [341, 147] on button "[US_STATE] State Campaign Contributions" at bounding box center [413, 149] width 286 height 23
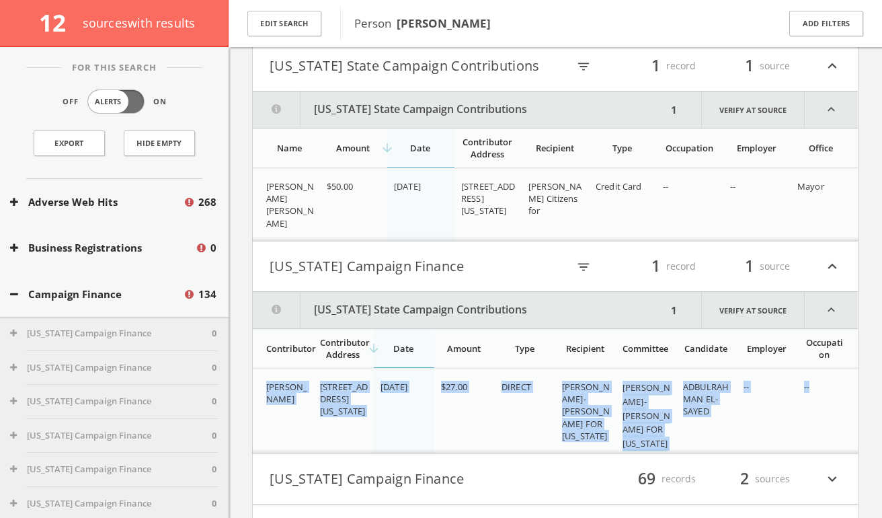
scroll to position [240, 0]
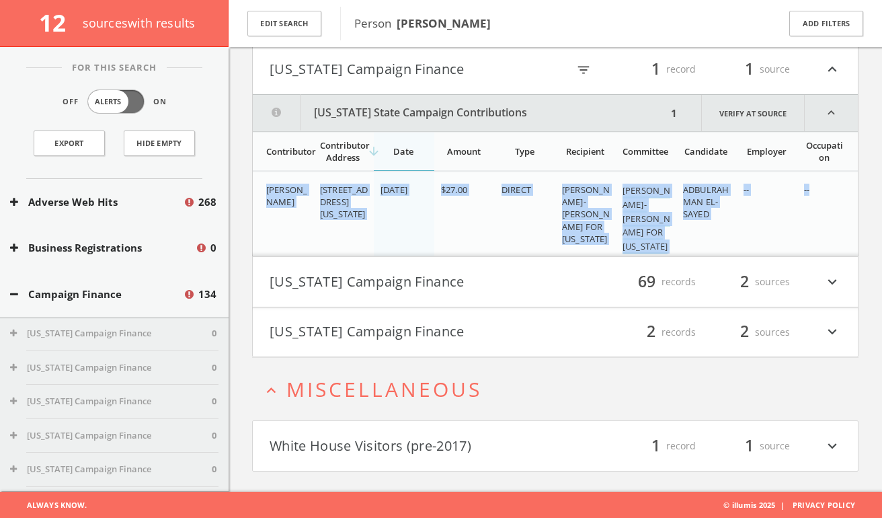
click at [357, 278] on button "[US_STATE] Campaign Finance" at bounding box center [413, 281] width 286 height 23
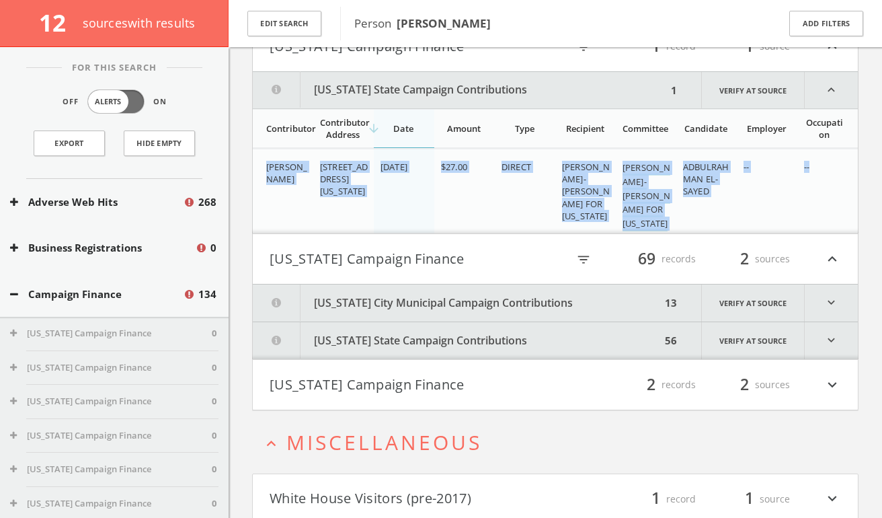
scroll to position [514, 0]
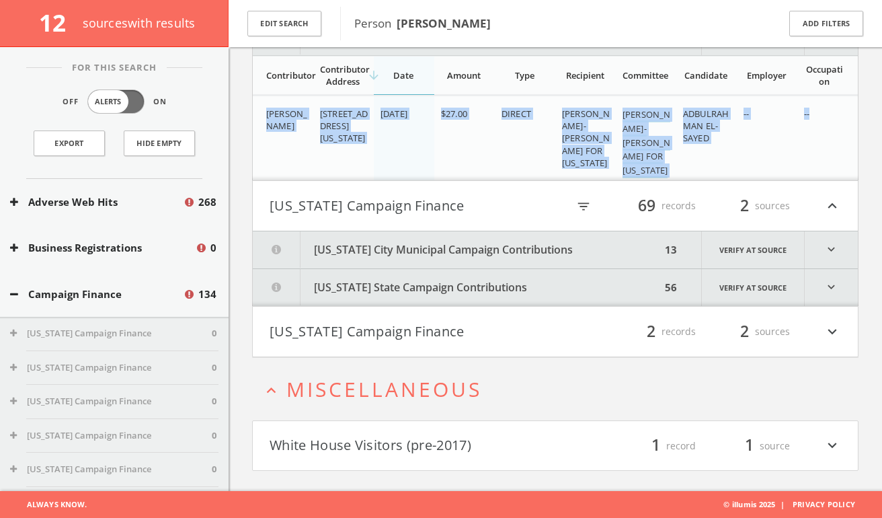
click at [426, 253] on button "[US_STATE] City Municipal Campaign Contributions" at bounding box center [457, 249] width 408 height 37
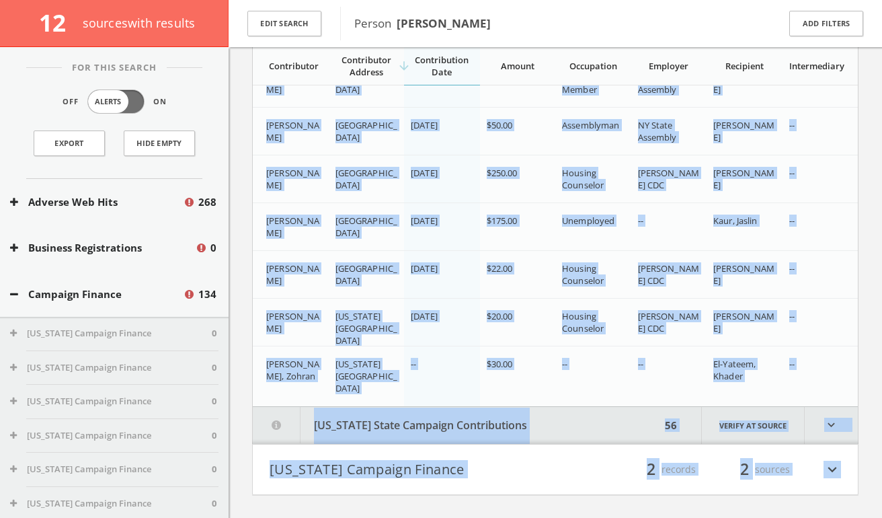
scroll to position [1052, 0]
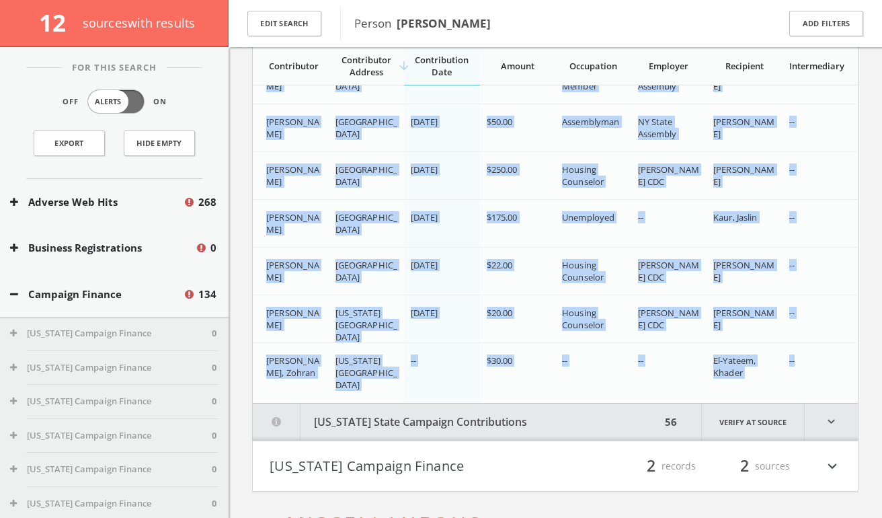
drag, startPoint x: 265, startPoint y: 141, endPoint x: 804, endPoint y: 368, distance: 585.0
copy div "Mamdani, [GEOGRAPHIC_DATA] 11106 [DATE] $50.00 Assembly Member NY State Nurse, …"
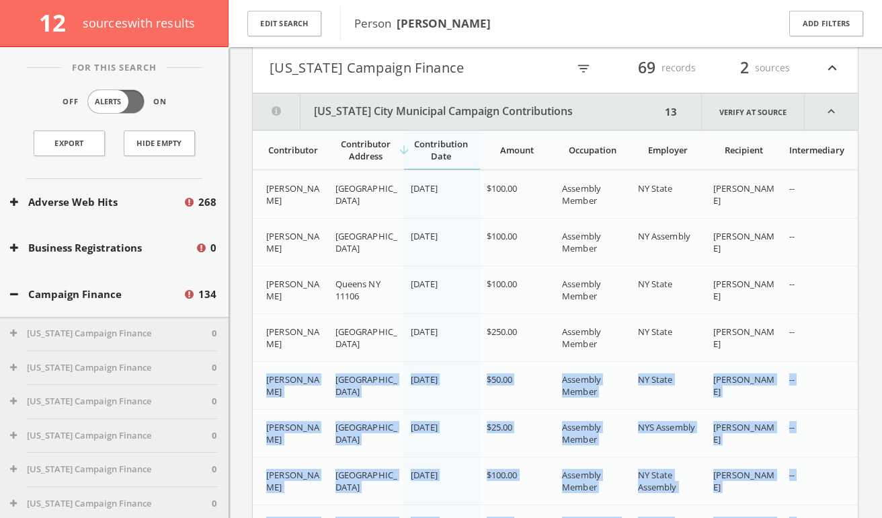
scroll to position [610, 0]
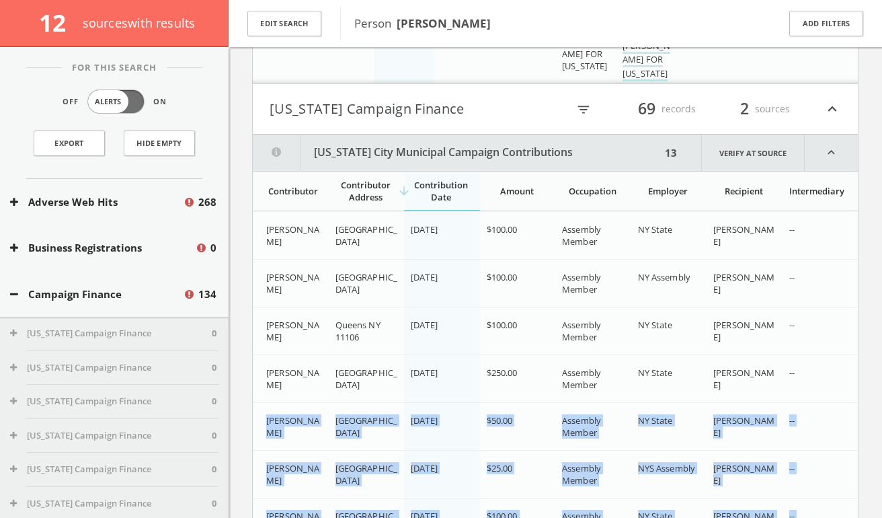
drag, startPoint x: 308, startPoint y: 155, endPoint x: 622, endPoint y: 153, distance: 313.9
click at [622, 153] on button "[US_STATE] City Municipal Campaign Contributions" at bounding box center [457, 152] width 408 height 36
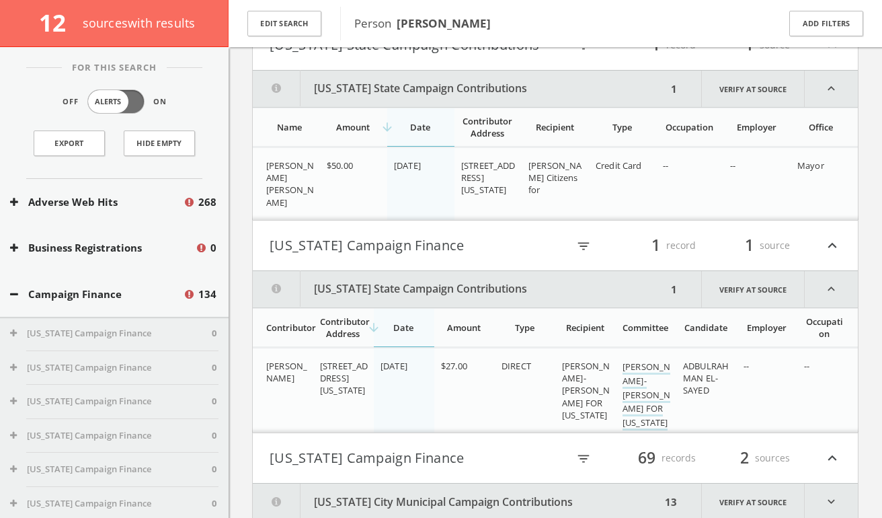
scroll to position [425, 0]
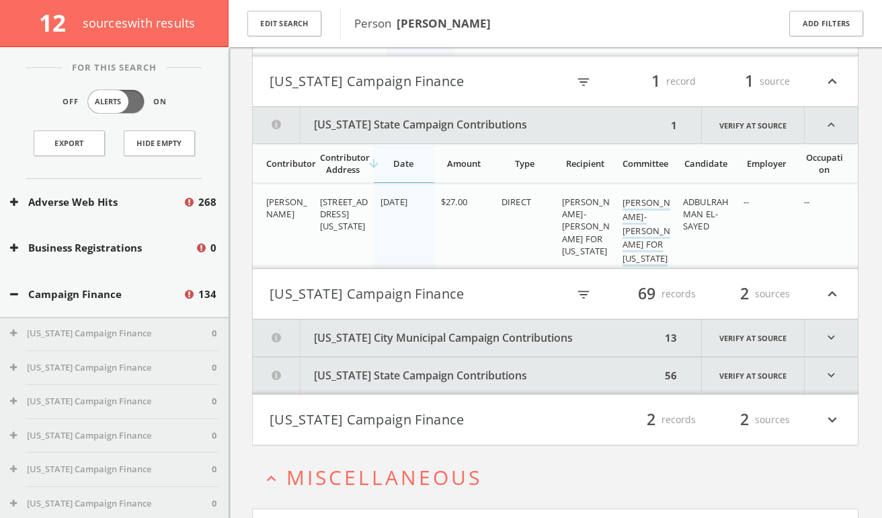
click at [429, 333] on button "[US_STATE] City Municipal Campaign Contributions" at bounding box center [457, 337] width 408 height 37
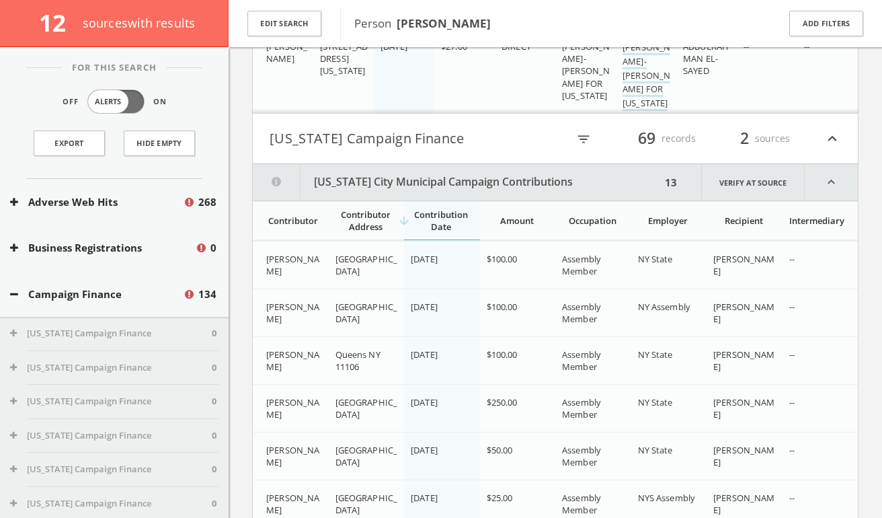
scroll to position [576, 0]
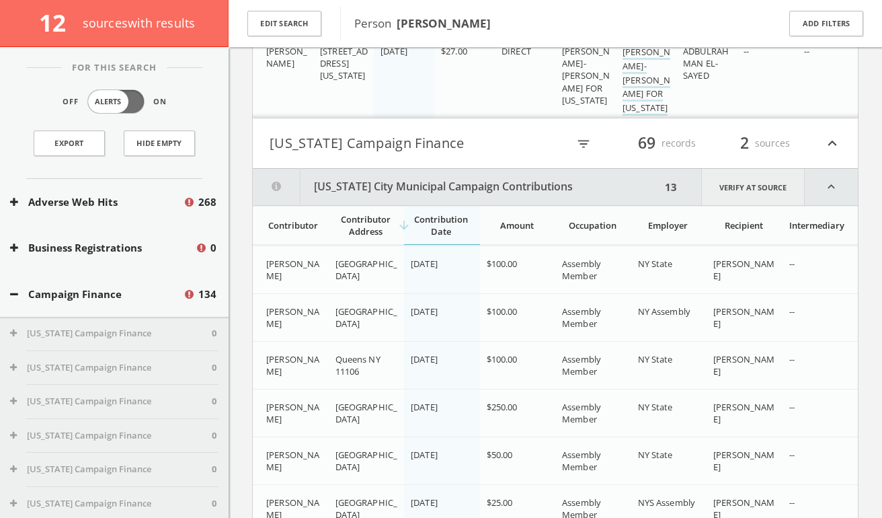
click at [747, 196] on link "Verify at source" at bounding box center [753, 187] width 104 height 36
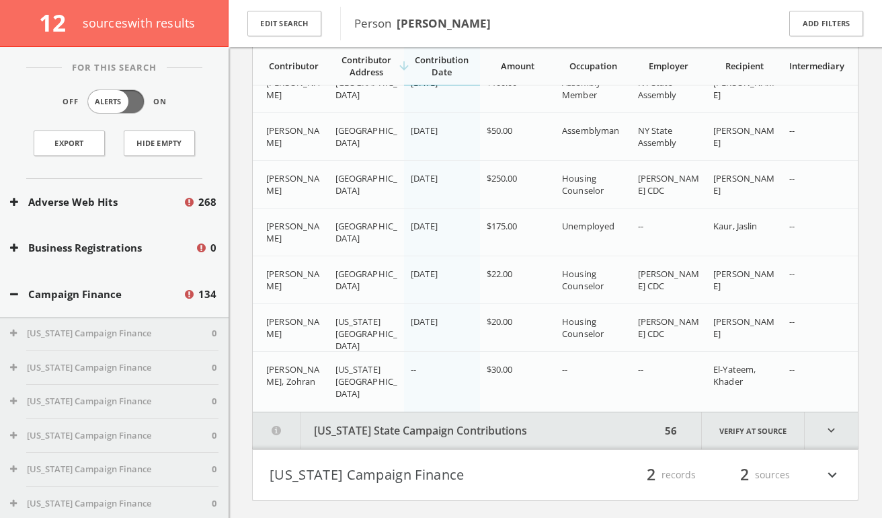
scroll to position [1132, 0]
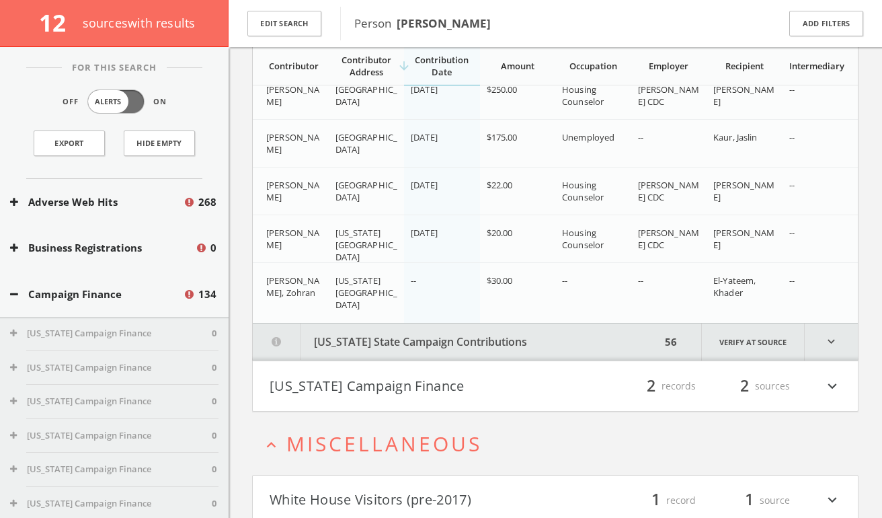
click at [364, 339] on button "[US_STATE] State Campaign Contributions" at bounding box center [457, 341] width 408 height 37
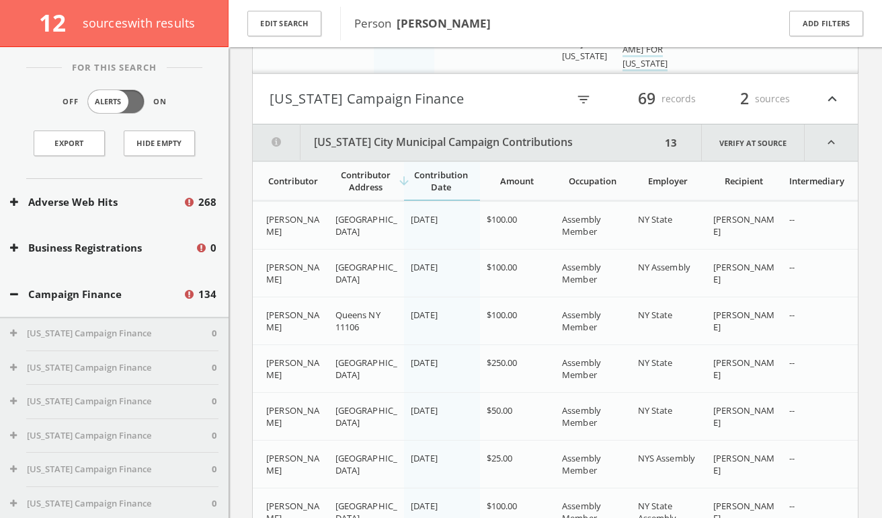
scroll to position [520, 0]
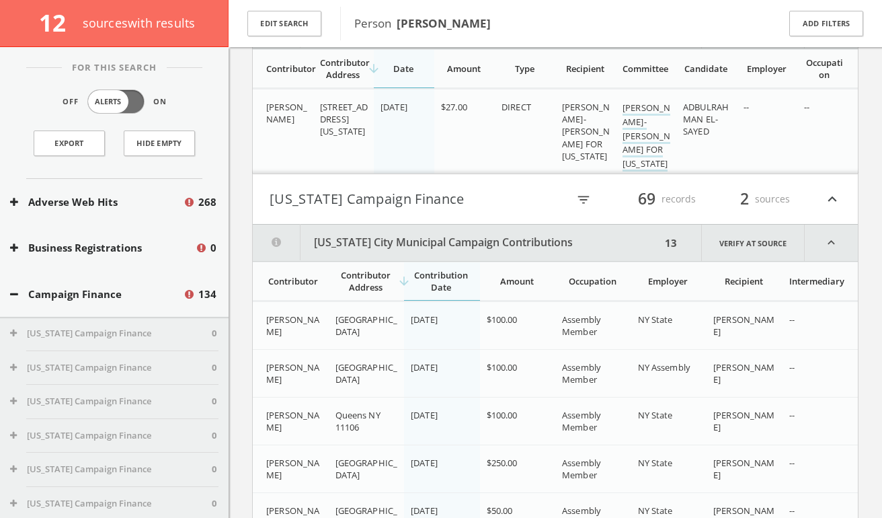
click at [362, 246] on button "[US_STATE] City Municipal Campaign Contributions" at bounding box center [457, 242] width 408 height 36
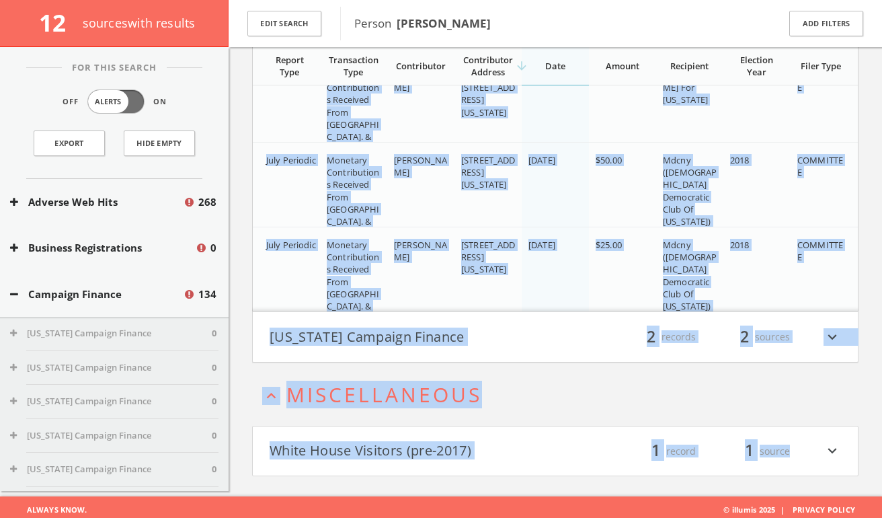
scroll to position [5247, 0]
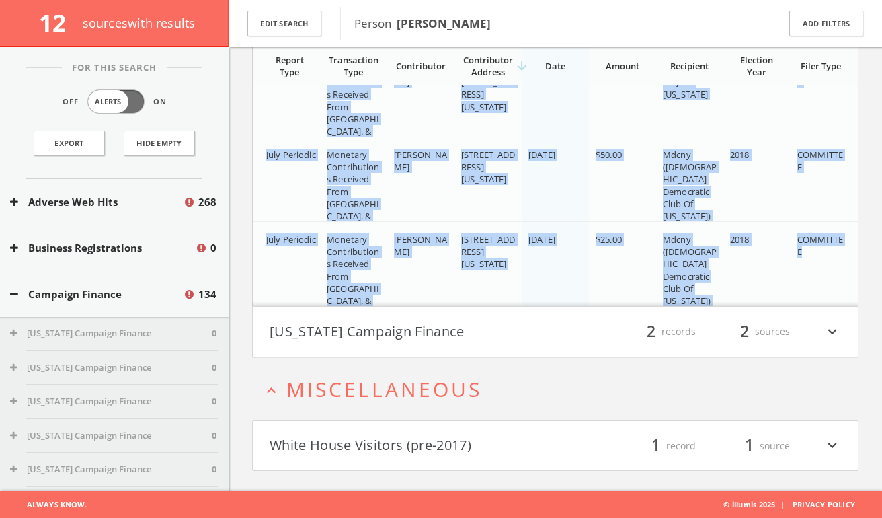
drag, startPoint x: 268, startPoint y: 192, endPoint x: 828, endPoint y: 257, distance: 563.7
copy div "32-Day Pre-Primary Monetary Contributions Received From [GEOGRAPHIC_DATA]. & Pa…"
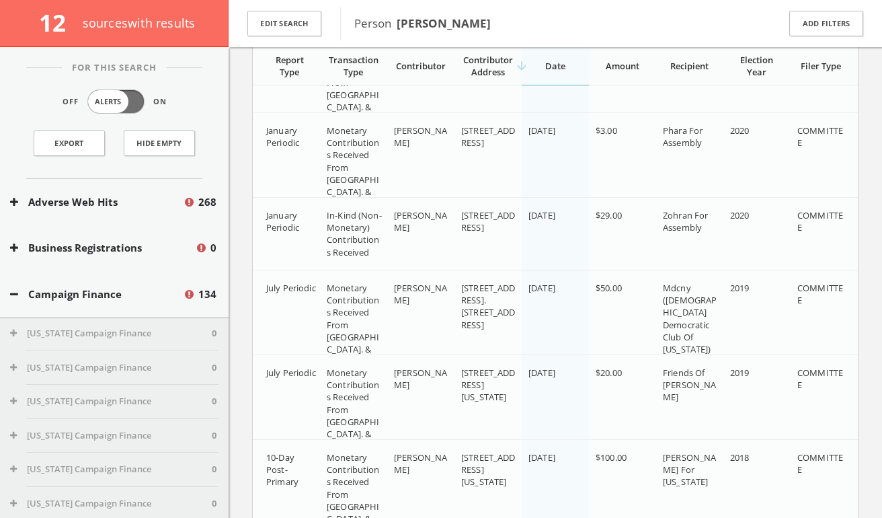
scroll to position [4797, 0]
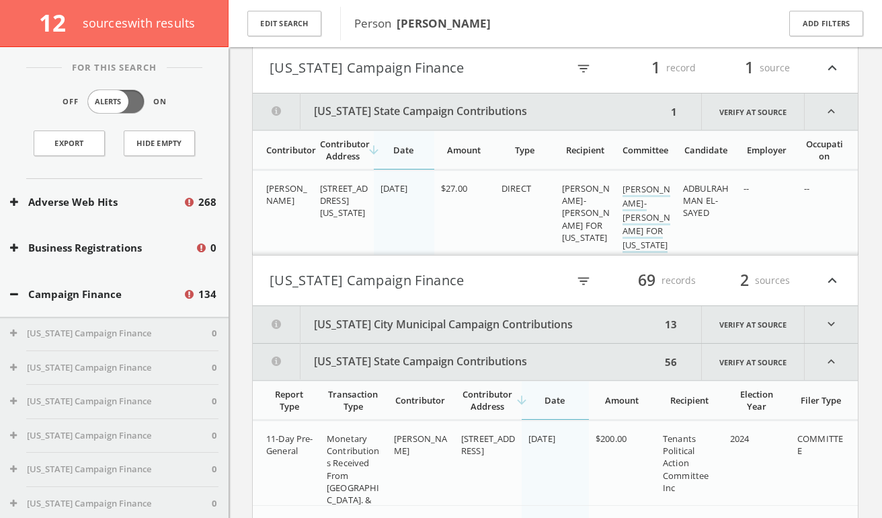
scroll to position [455, 0]
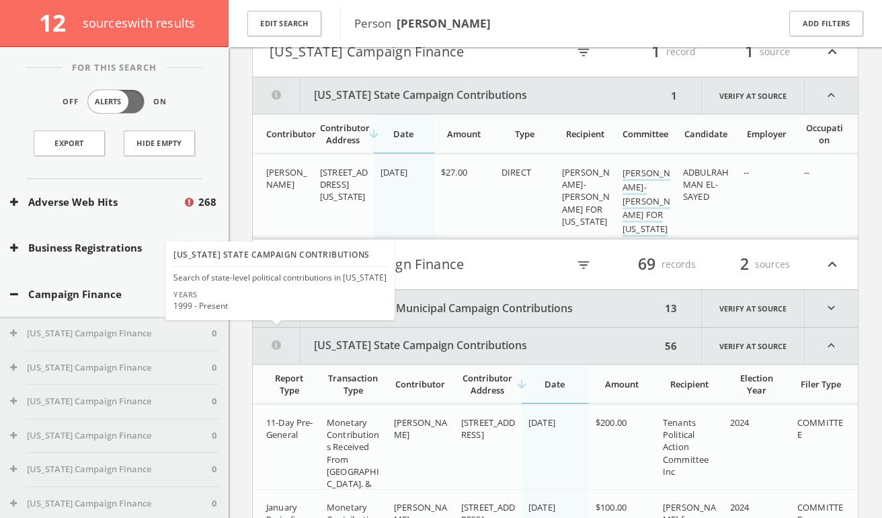
click at [274, 350] on icon at bounding box center [277, 345] width 48 height 36
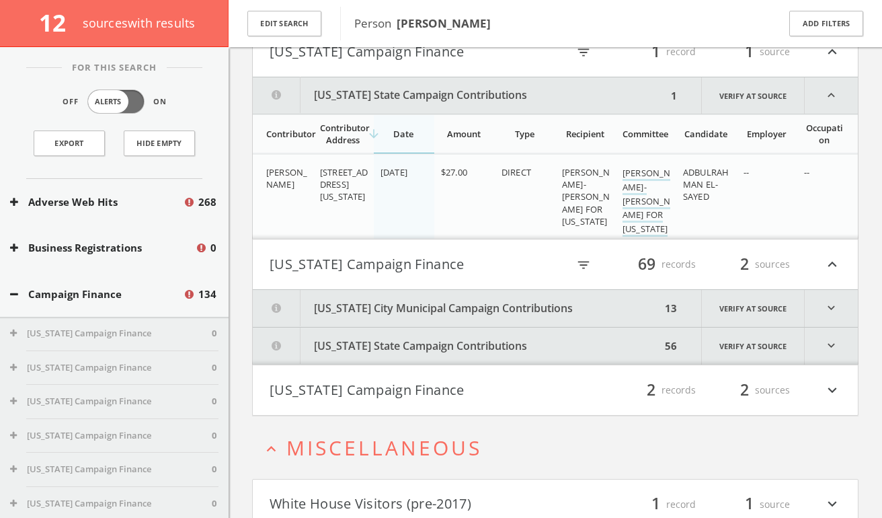
click at [274, 350] on icon at bounding box center [277, 345] width 48 height 36
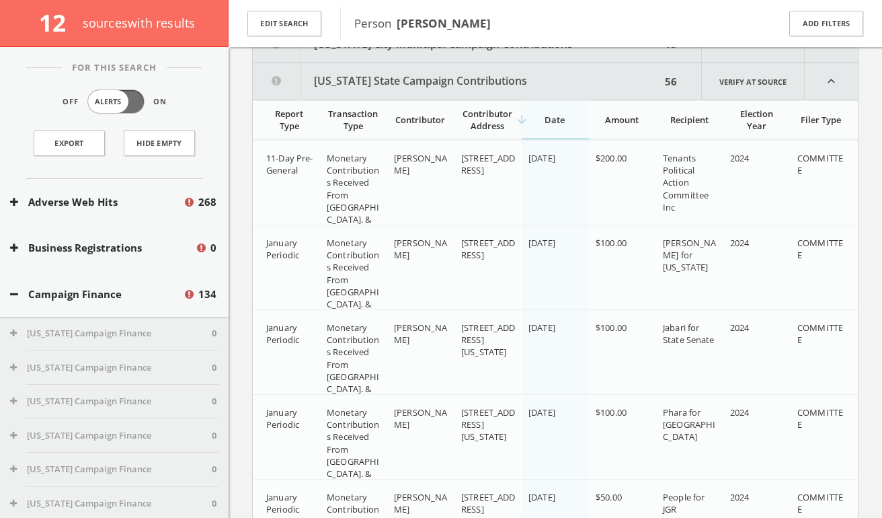
scroll to position [735, 0]
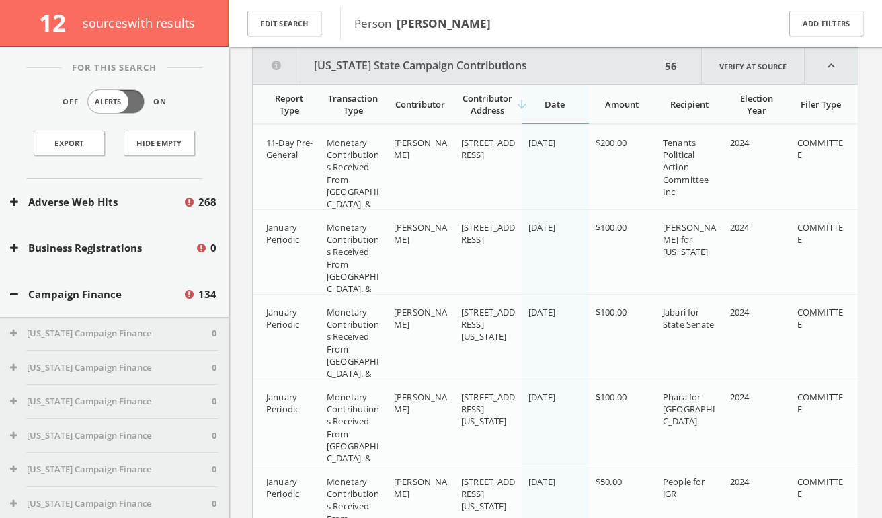
drag, startPoint x: 268, startPoint y: 139, endPoint x: 678, endPoint y: 480, distance: 533.1
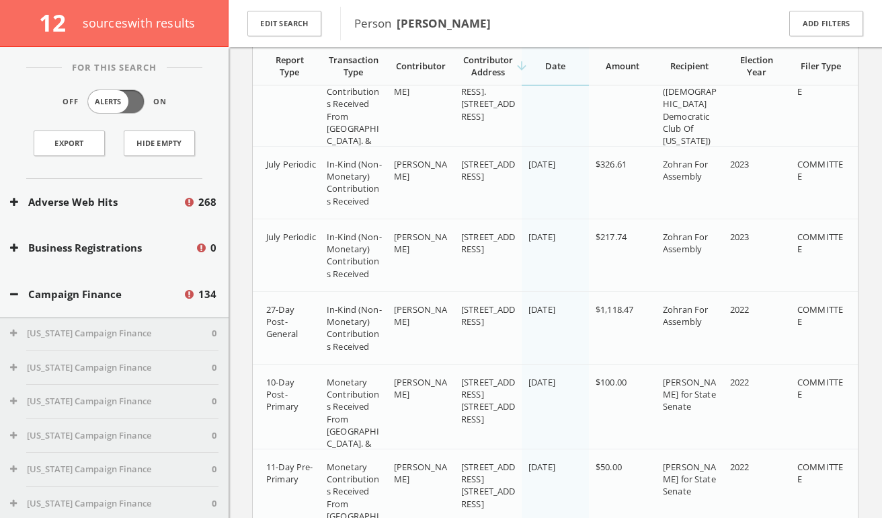
scroll to position [1319, 0]
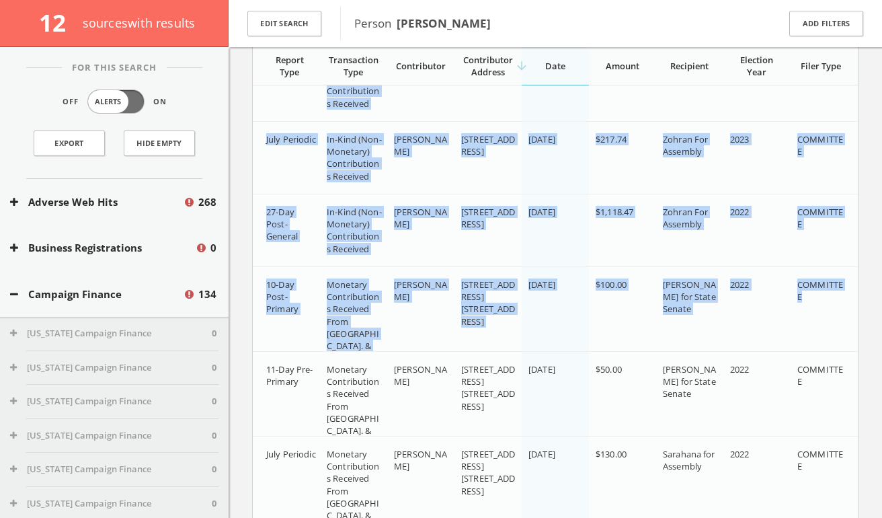
drag, startPoint x: 262, startPoint y: 146, endPoint x: 823, endPoint y: 317, distance: 586.2
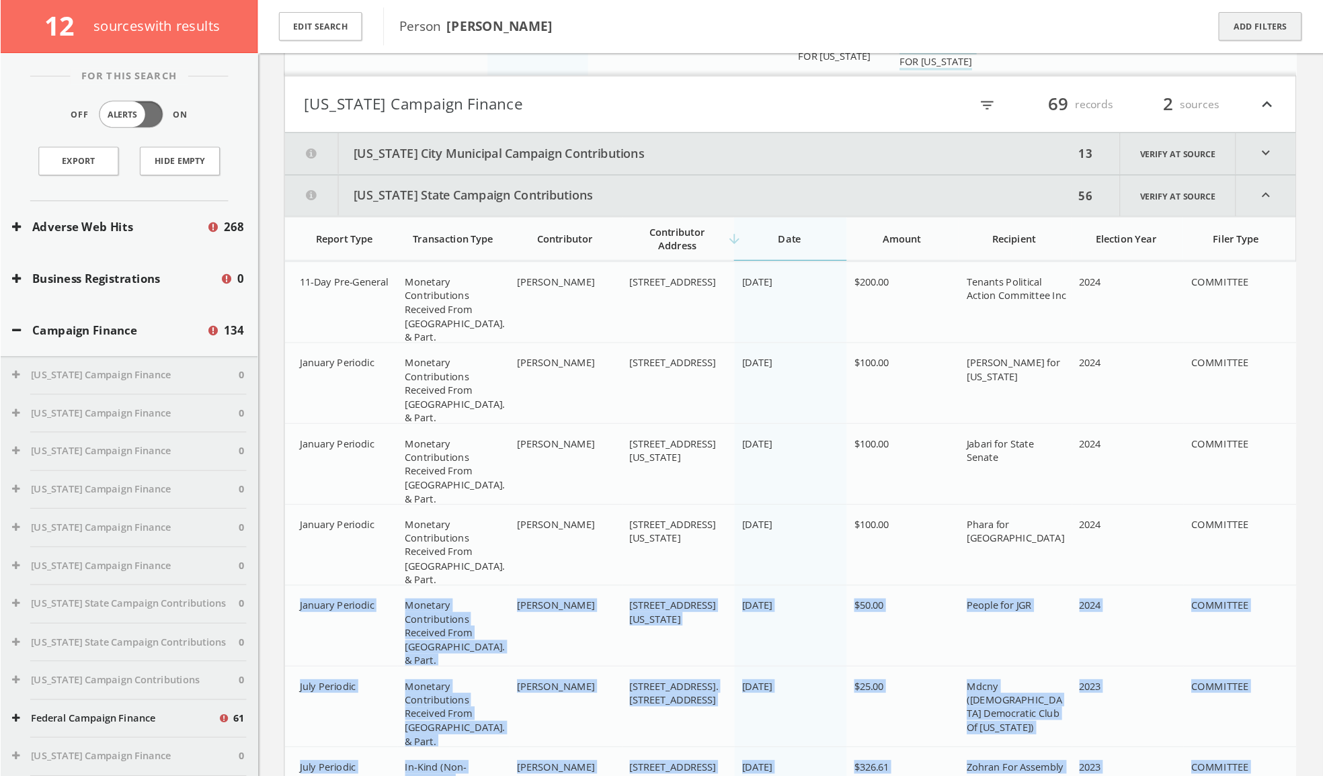
scroll to position [577, 0]
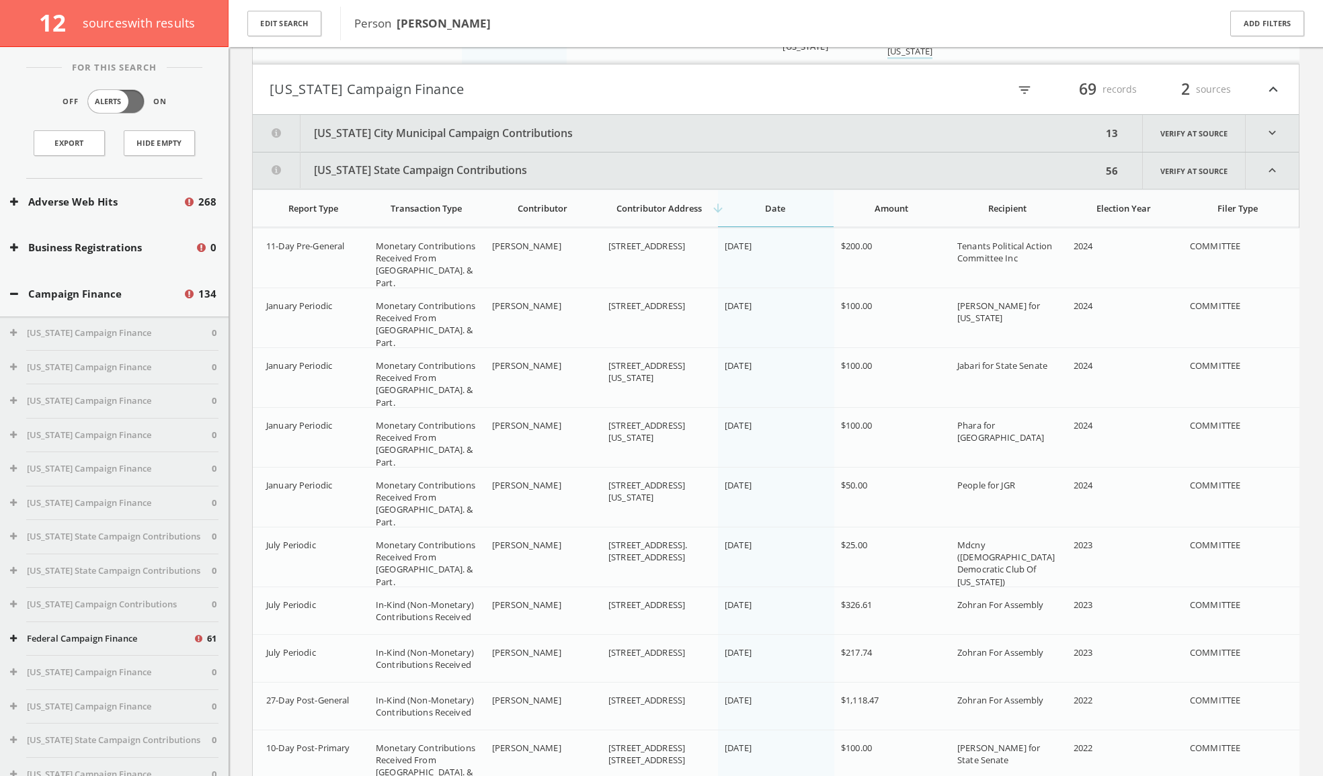
click at [881, 331] on div "expand_more Adverse Web Hits expand_less Campaign Finance Federal Campaign Fina…" at bounding box center [776, 787] width 1094 height 2625
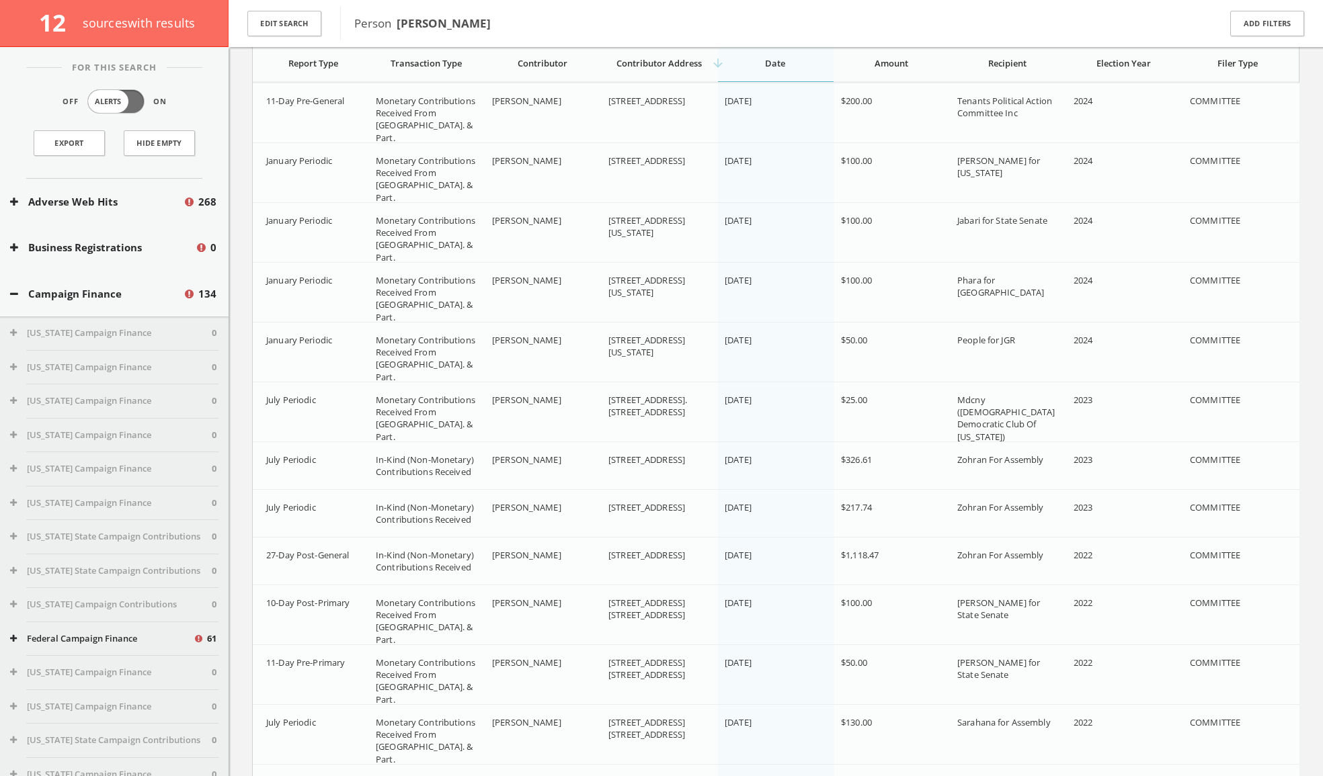
scroll to position [724, 0]
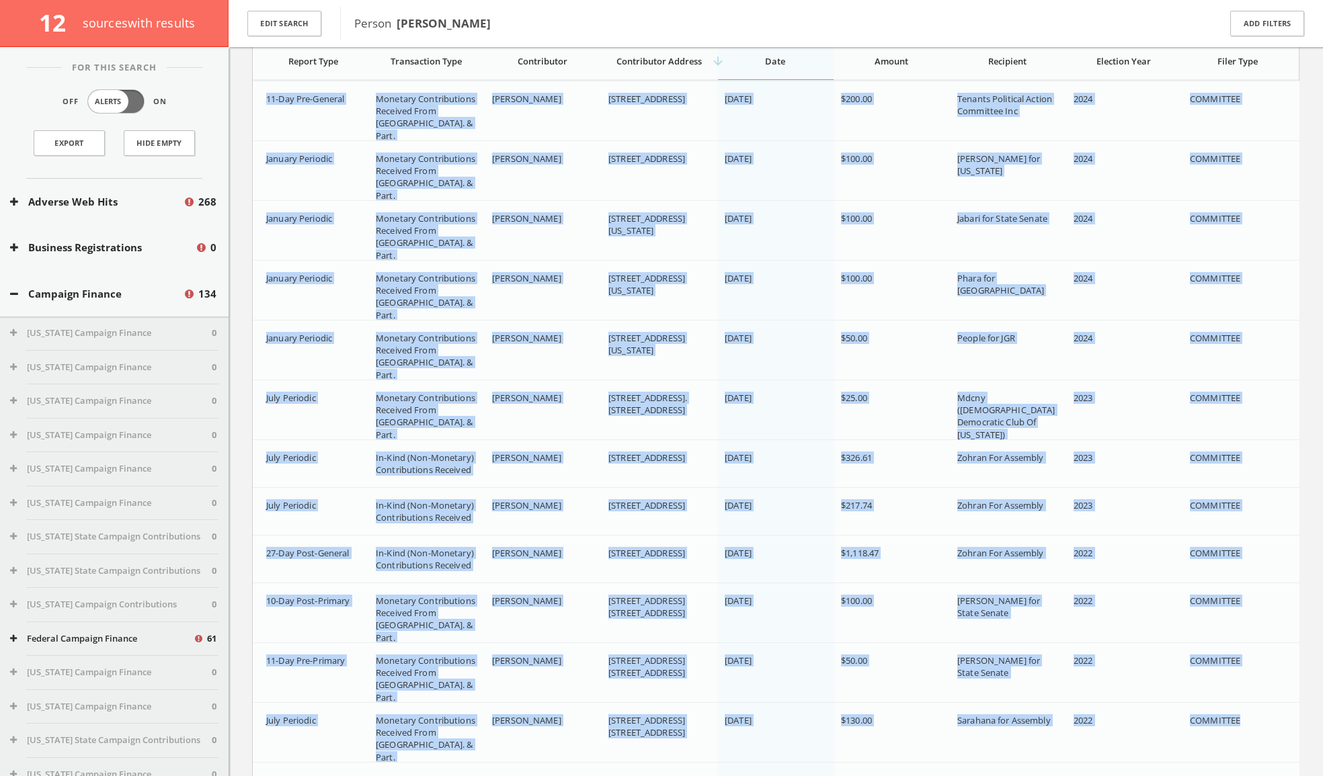
drag, startPoint x: 267, startPoint y: 94, endPoint x: 1249, endPoint y: 721, distance: 1165.3
copy div "11-Day Pre-General Monetary Contributions Received From [GEOGRAPHIC_DATA]. & Pa…"
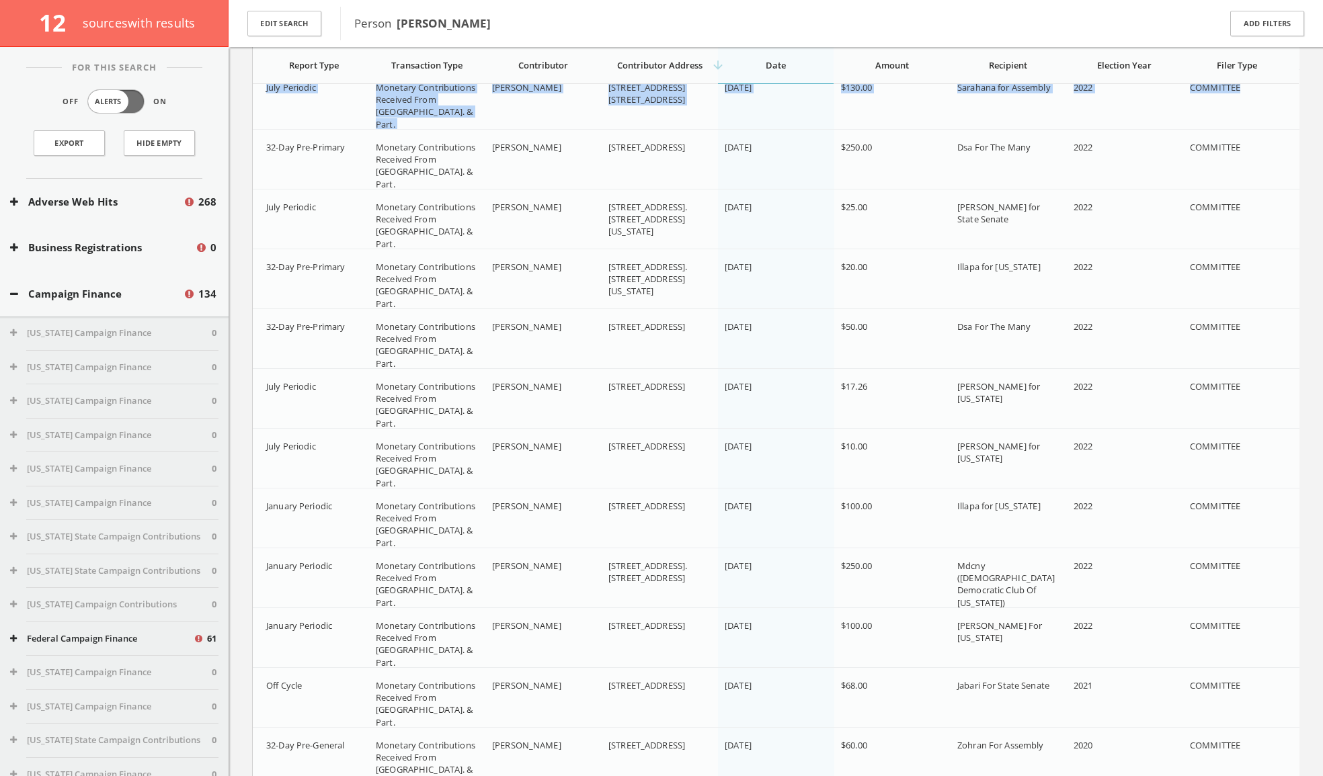
scroll to position [1375, 0]
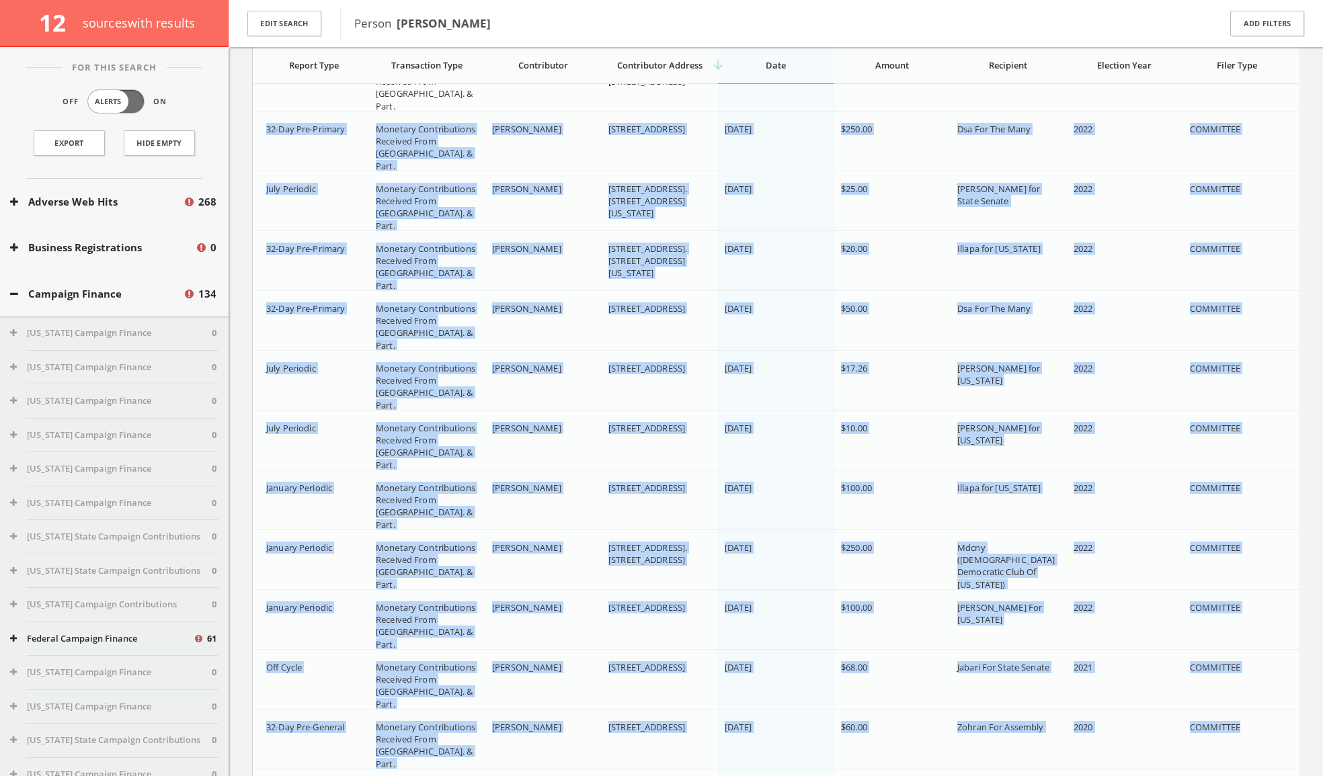
drag, startPoint x: 267, startPoint y: 121, endPoint x: 1258, endPoint y: 731, distance: 1164.2
click at [881, 517] on div "10-Day Post-Primary Monetary Contributions Received From [GEOGRAPHIC_DATA]. & P…" at bounding box center [776, 649] width 1047 height 2441
copy div "32-Day Pre-Primary Monetary Contributions Received From [GEOGRAPHIC_DATA]. & Pa…"
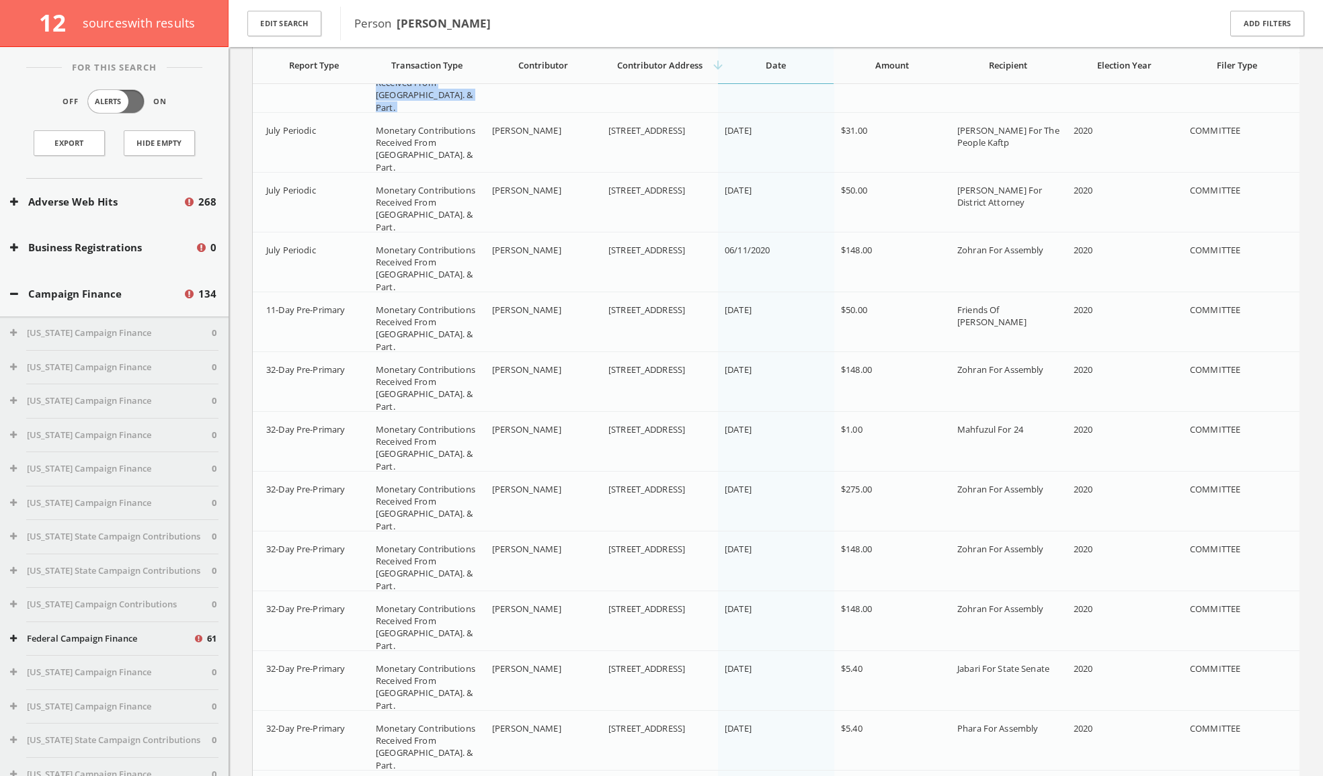
scroll to position [2033, 0]
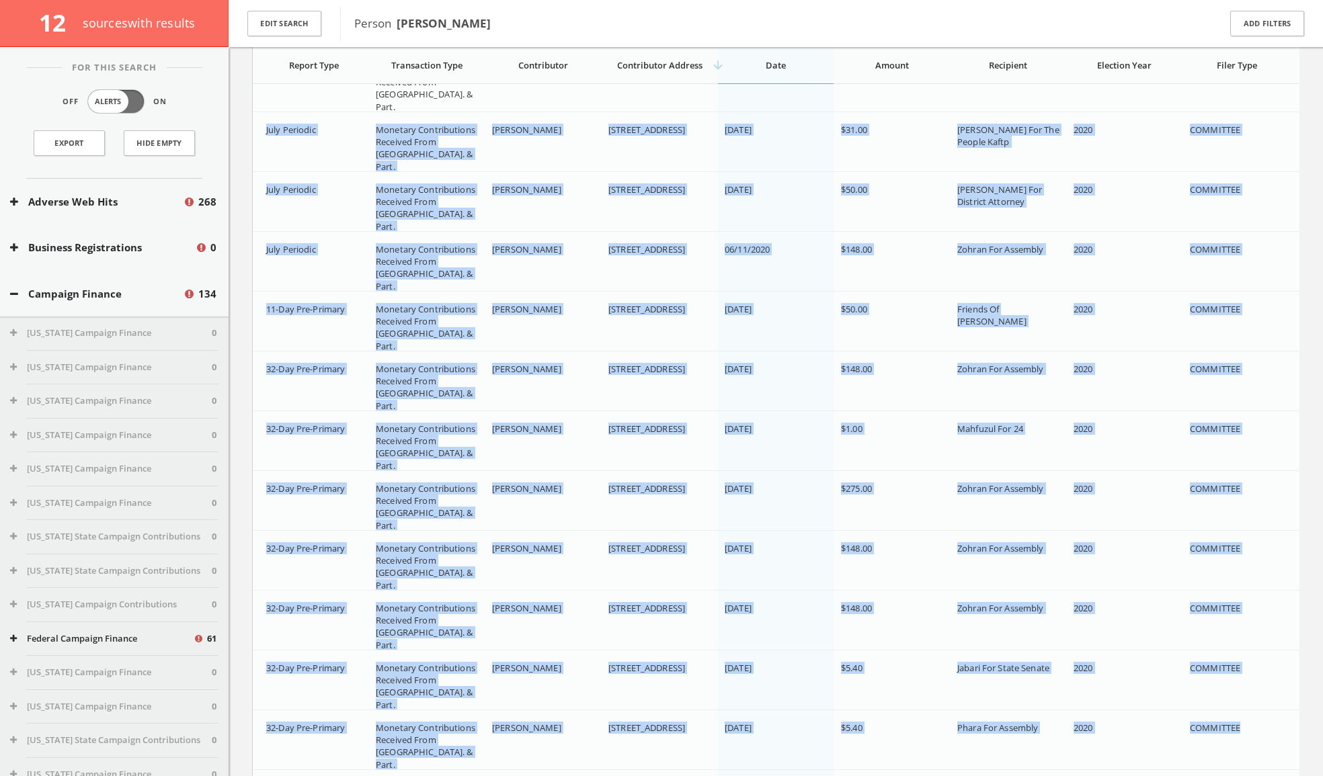
drag, startPoint x: 282, startPoint y: 129, endPoint x: 1235, endPoint y: 745, distance: 1134.4
click at [881, 517] on div "January Periodic Monetary Contributions Received From [GEOGRAPHIC_DATA]. & Part…" at bounding box center [776, 210] width 1047 height 2877
copy div "July Periodic Monetary Contributions Received From [GEOGRAPHIC_DATA]. & Part. […"
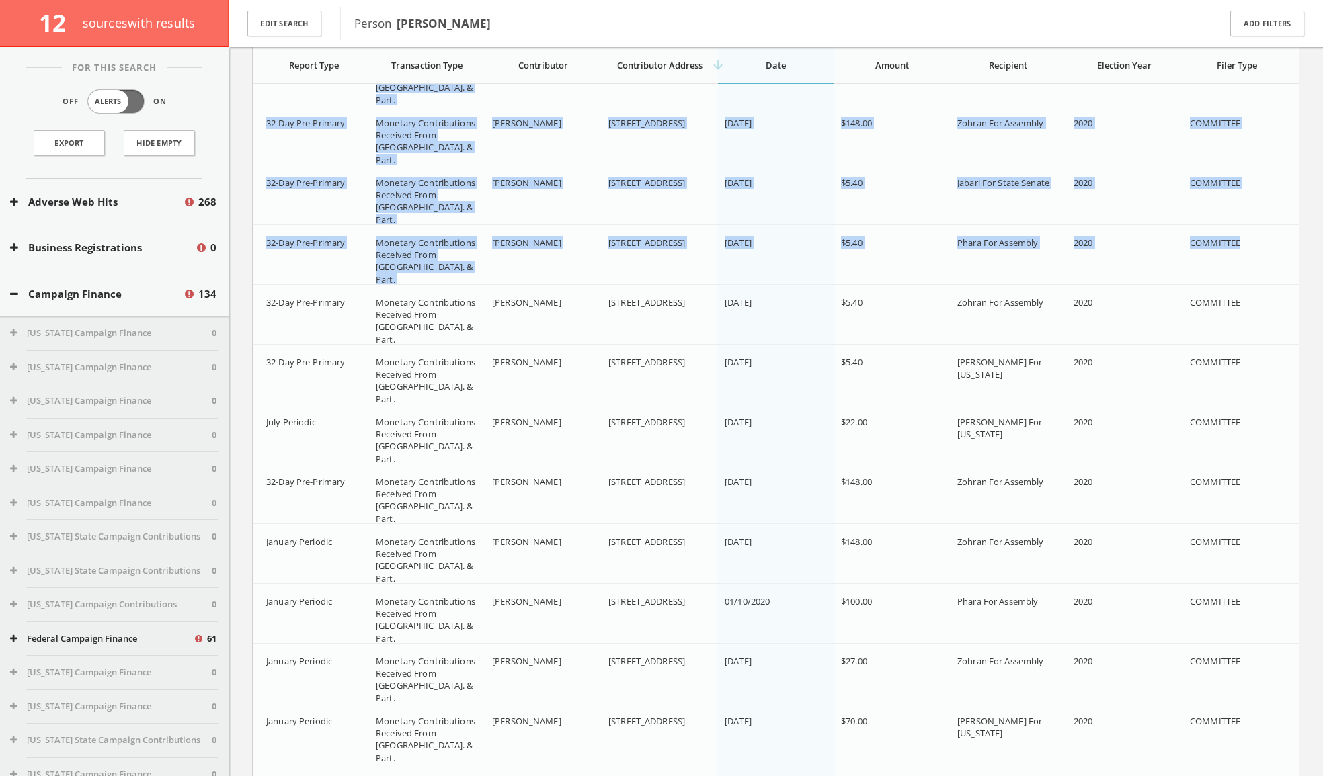
scroll to position [2542, 0]
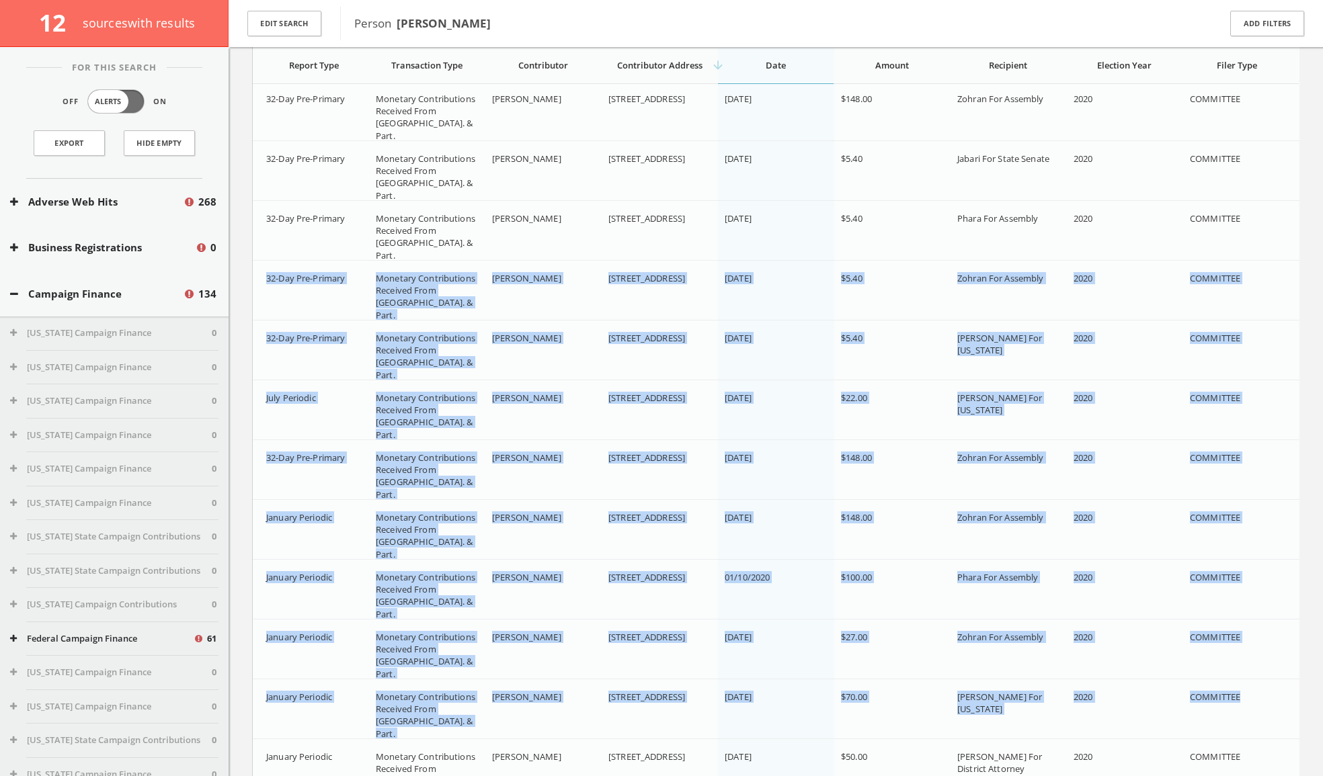
drag, startPoint x: 261, startPoint y: 278, endPoint x: 1216, endPoint y: 715, distance: 1049.9
copy div "32-Day Pre-Primary Monetary Contributions Received From [GEOGRAPHIC_DATA]. & Pa…"
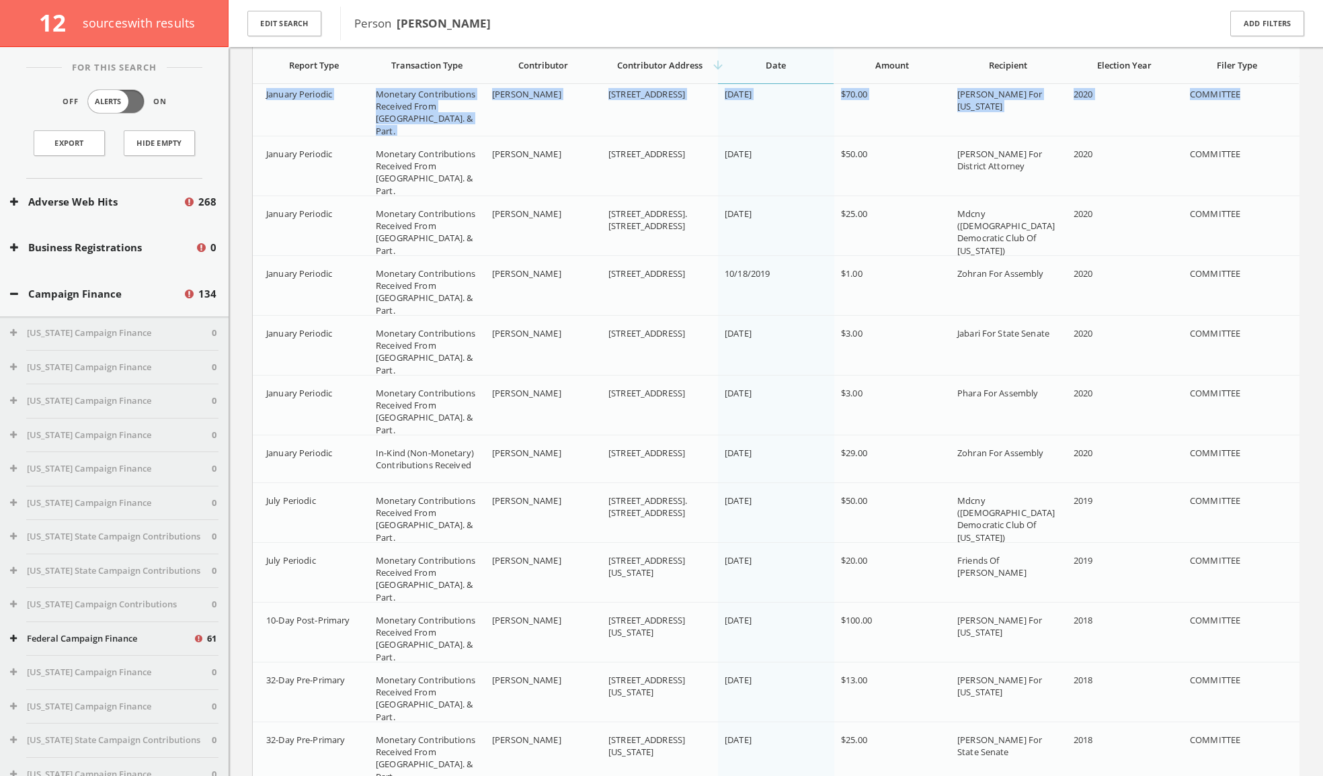
scroll to position [3146, 0]
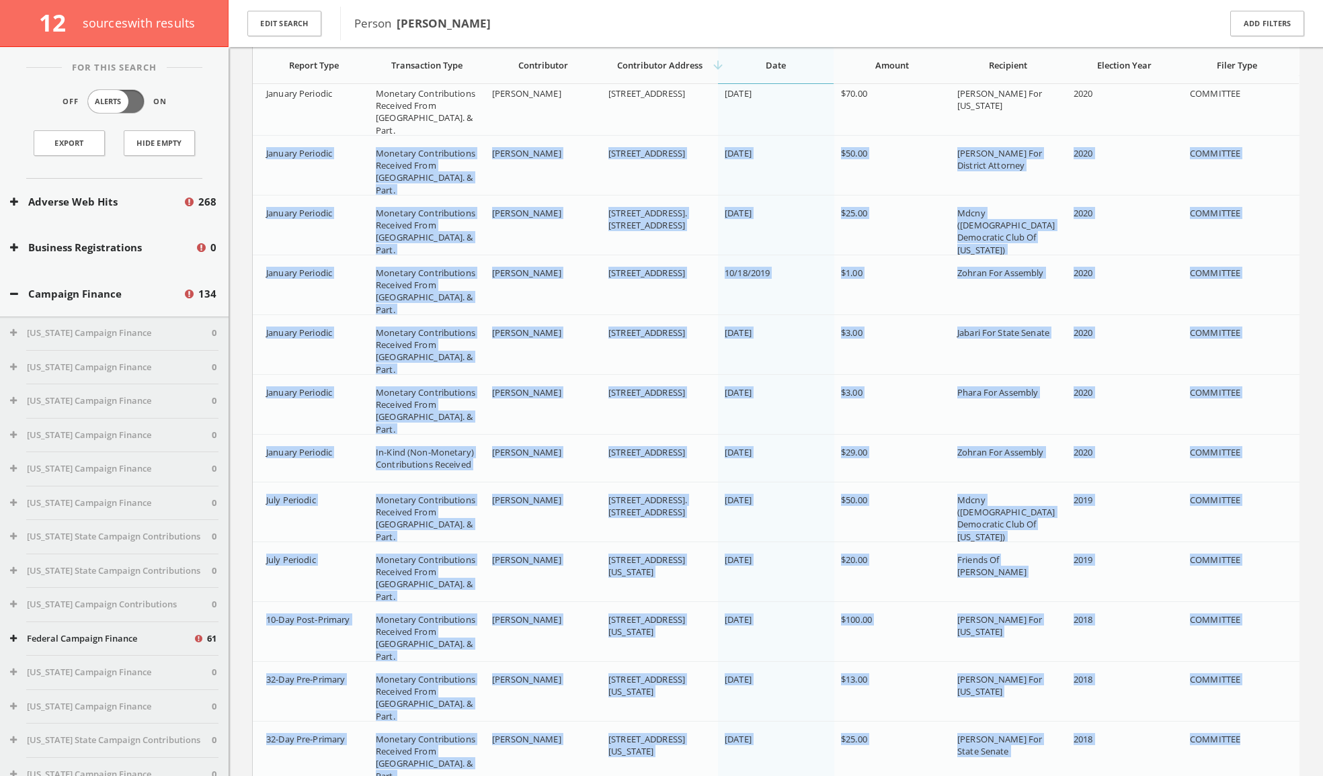
drag, startPoint x: 265, startPoint y: 149, endPoint x: 1267, endPoint y: 764, distance: 1175.8
copy div "January Periodic Monetary Contributions Received From [GEOGRAPHIC_DATA]. & Part…"
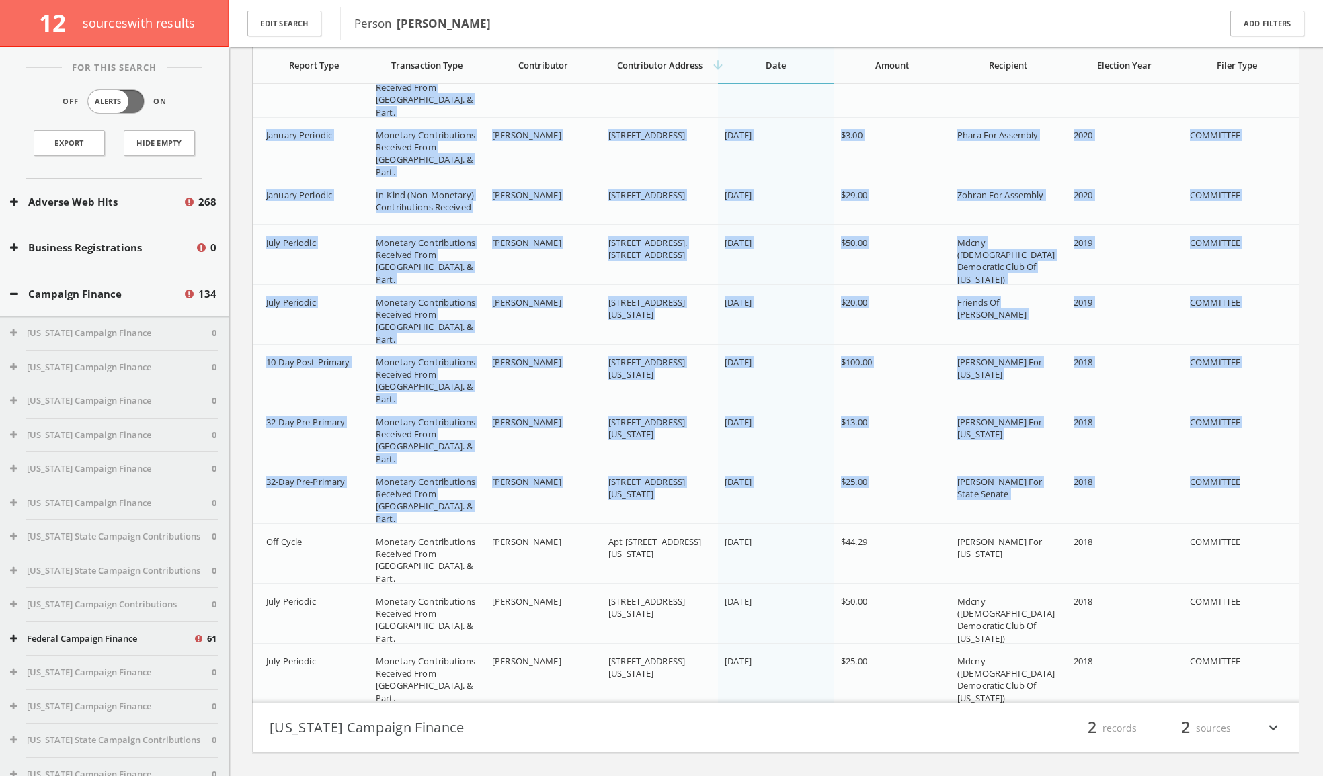
scroll to position [3410, 0]
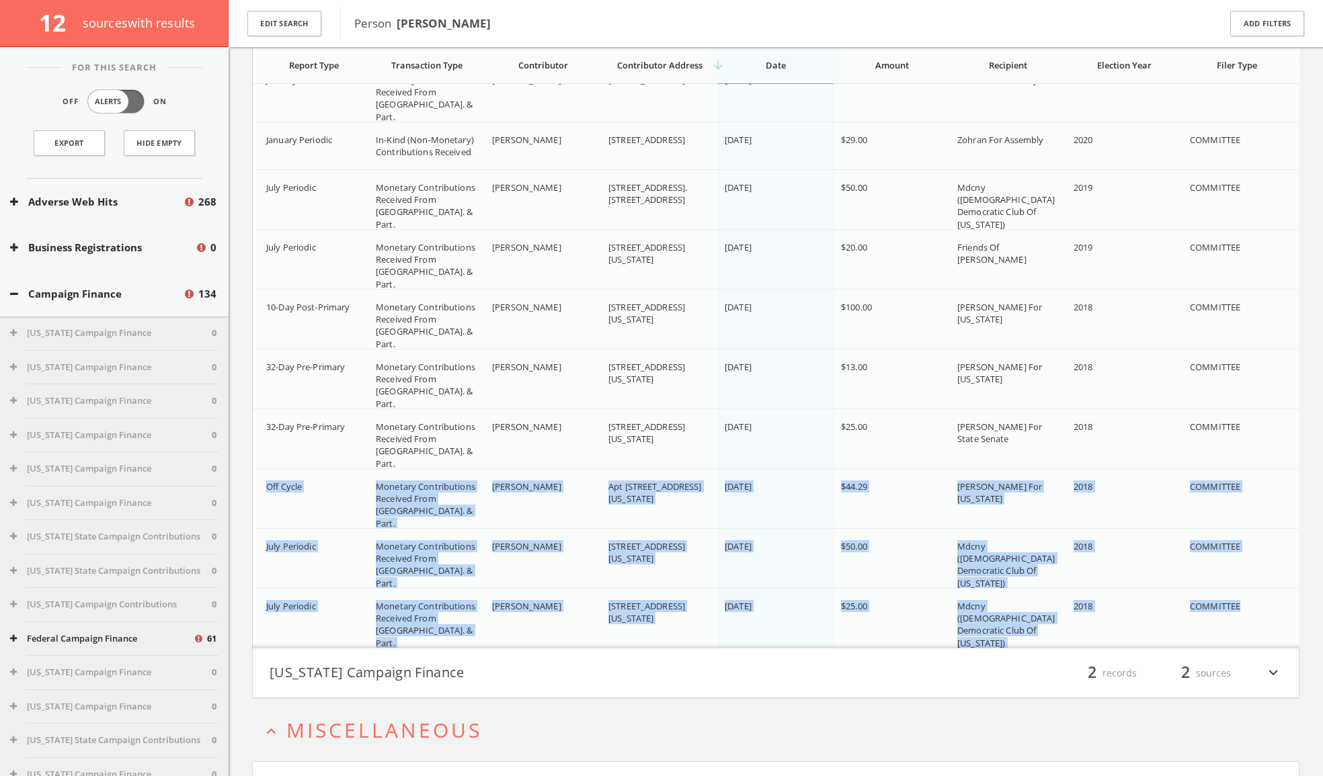
drag, startPoint x: 265, startPoint y: 486, endPoint x: 1268, endPoint y: 626, distance: 1013.3
copy div "Off Cycle Monetary Contributions Received From [GEOGRAPHIC_DATA]. & Part. [PERS…"
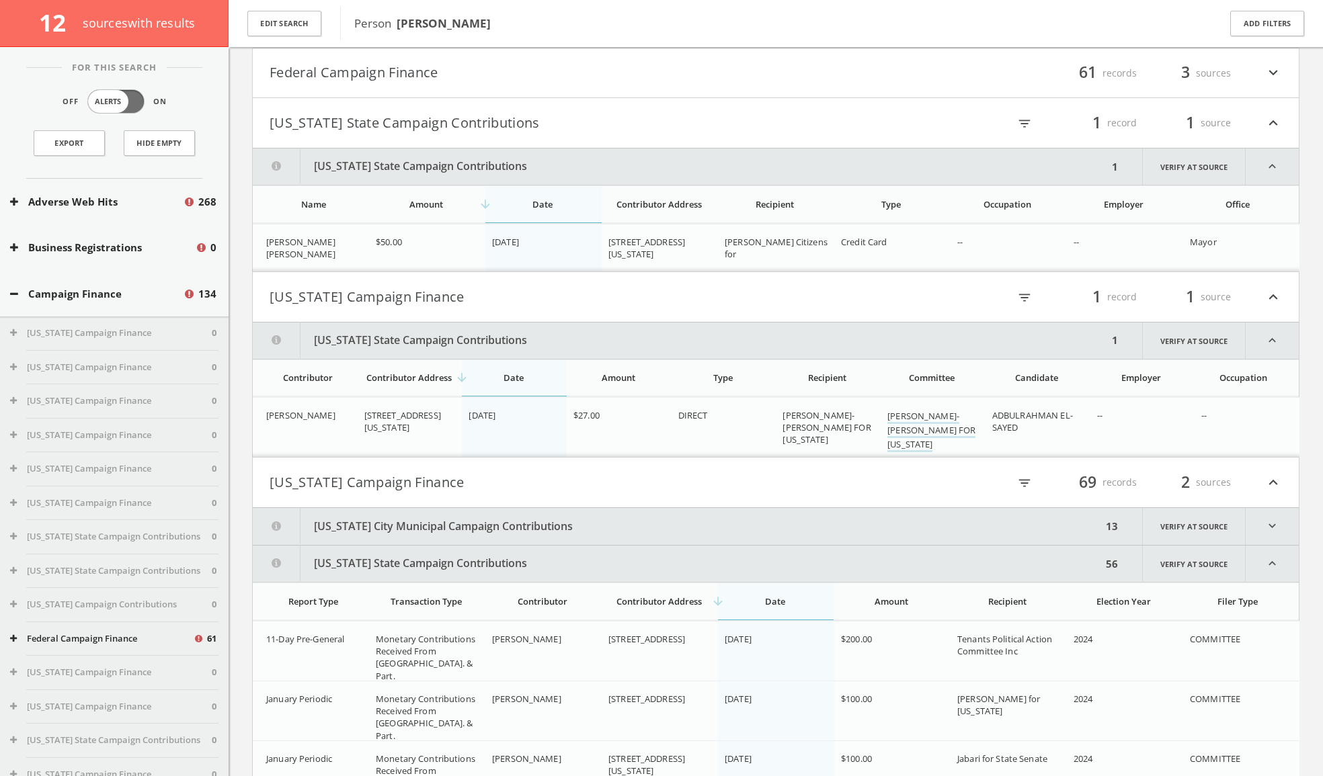
scroll to position [0, 0]
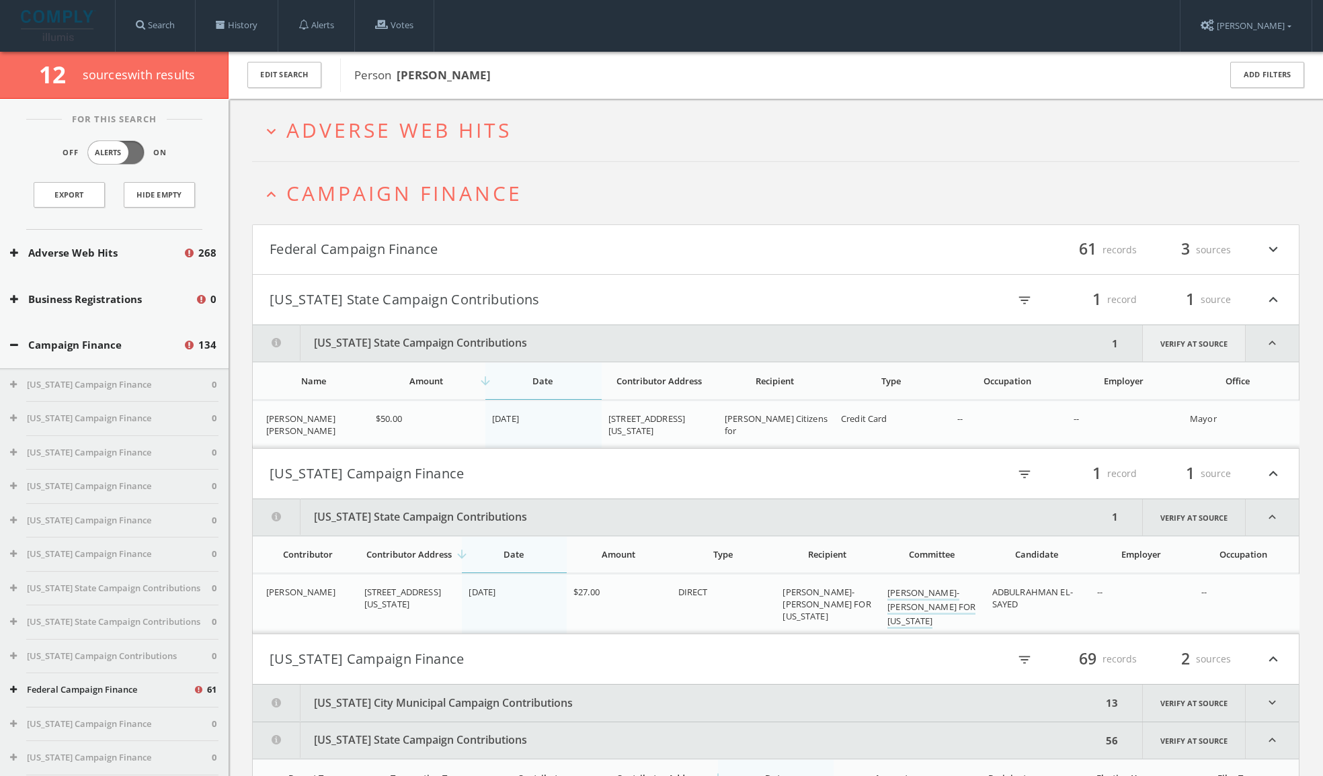
click at [881, 339] on link "Verify at source" at bounding box center [1194, 343] width 104 height 36
